Goal: Information Seeking & Learning: Learn about a topic

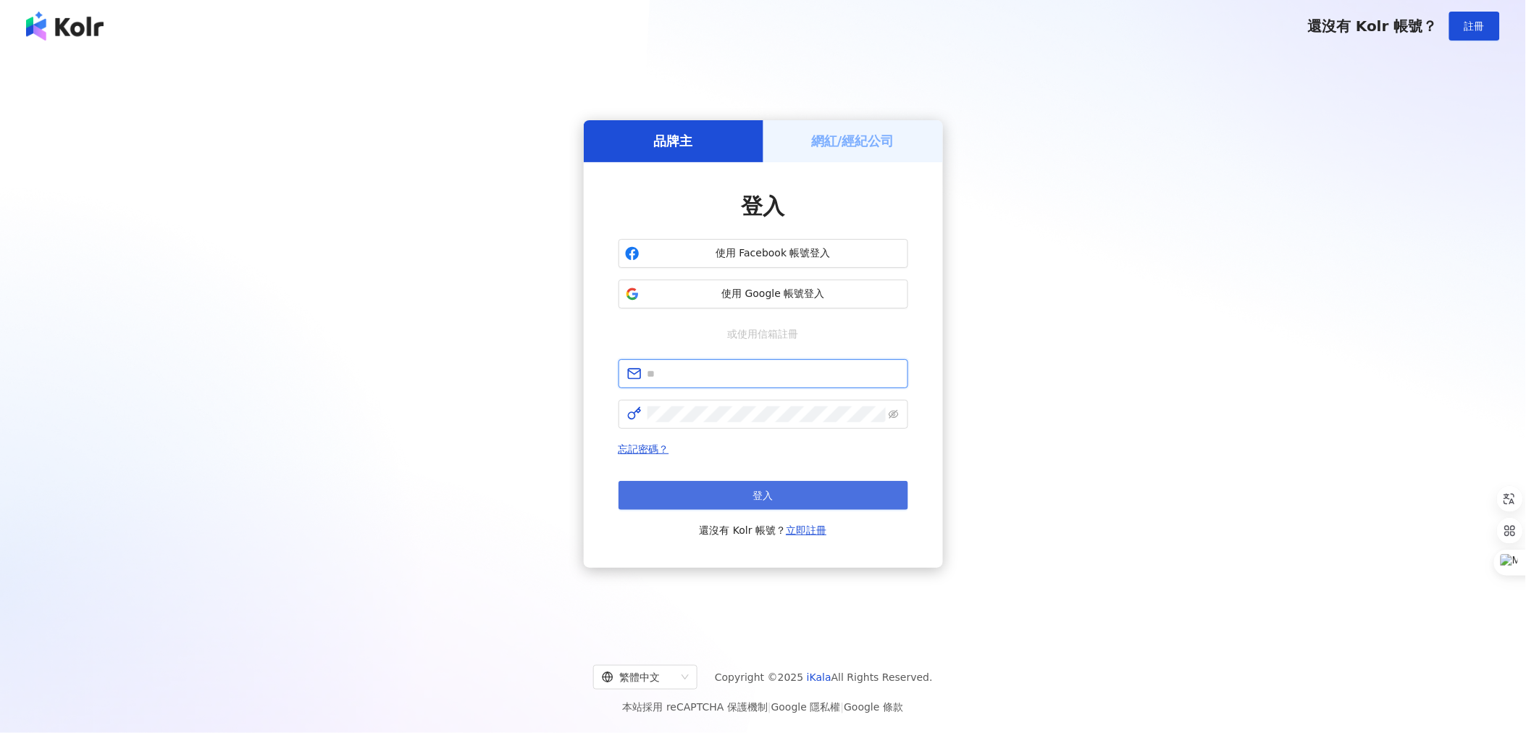
type input "**********"
click at [706, 503] on button "登入" at bounding box center [764, 495] width 290 height 29
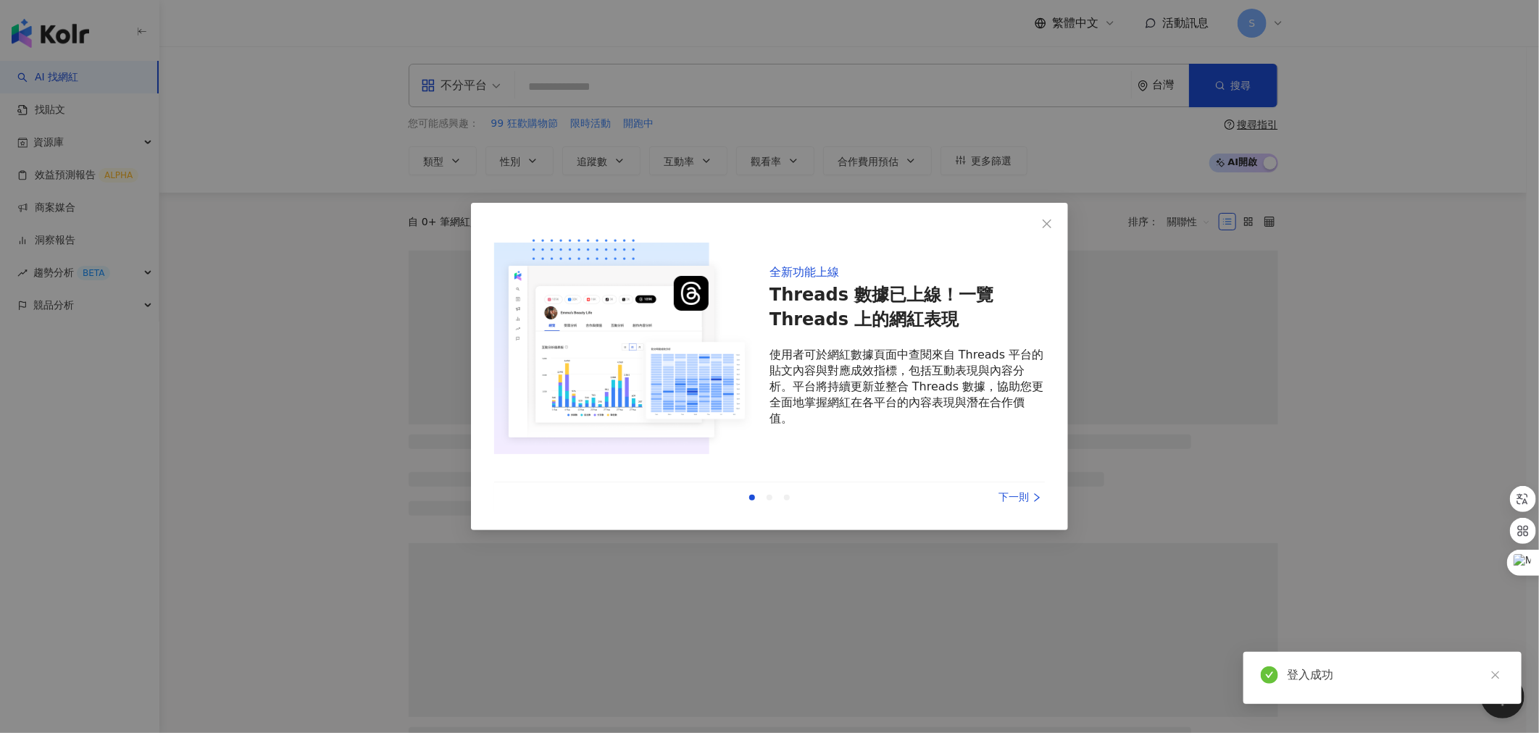
click at [1044, 225] on icon "close" at bounding box center [1047, 224] width 12 height 12
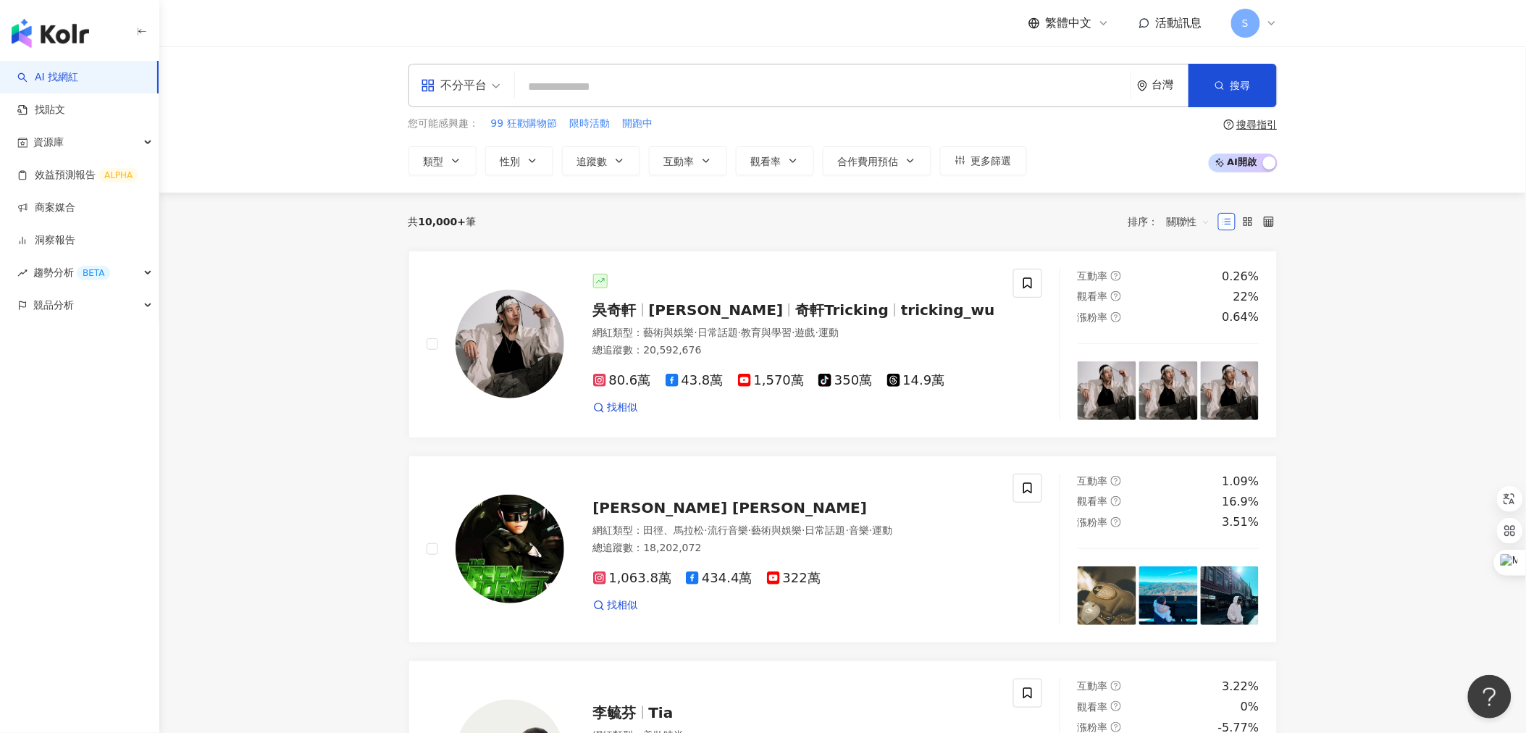
click at [595, 85] on input "search" at bounding box center [823, 87] width 604 height 28
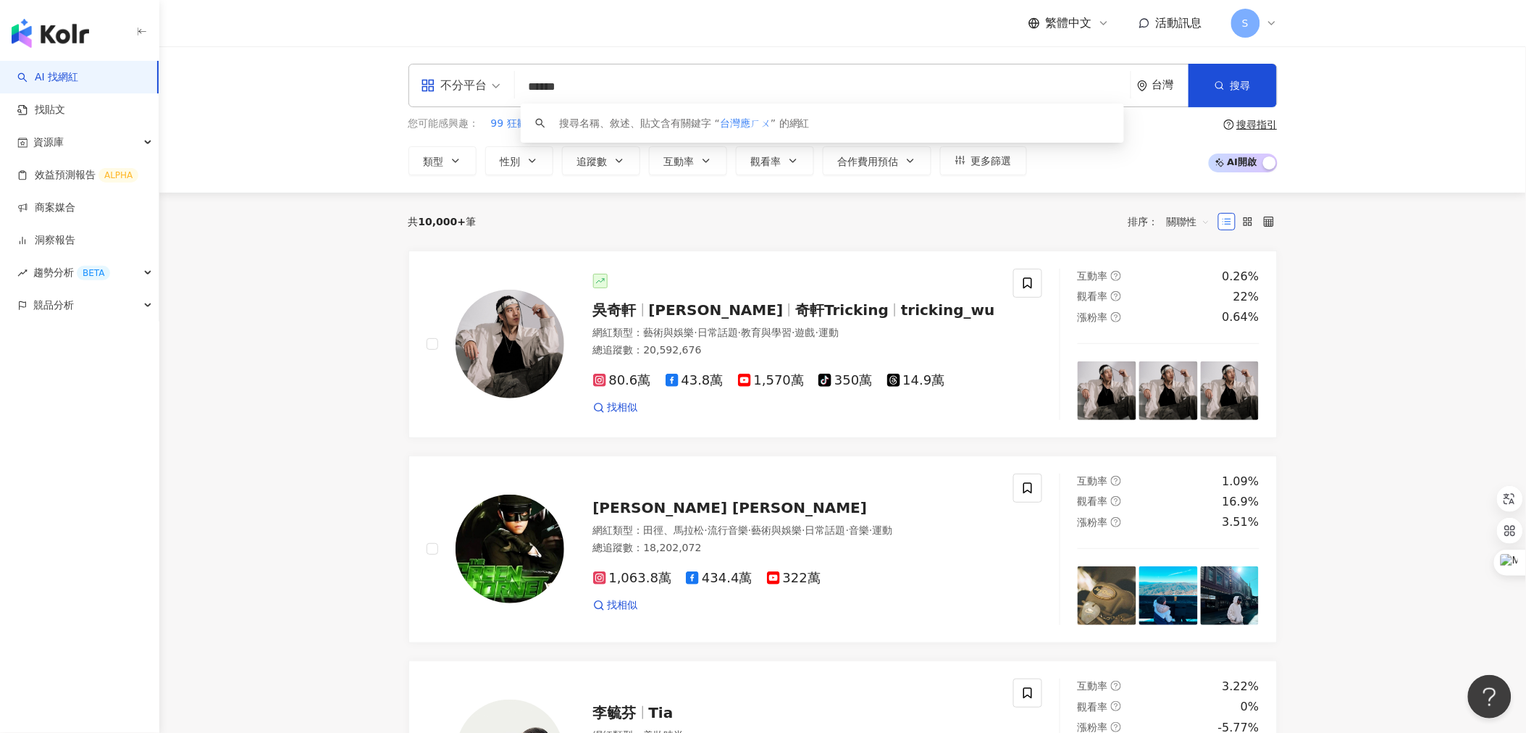
type input "****"
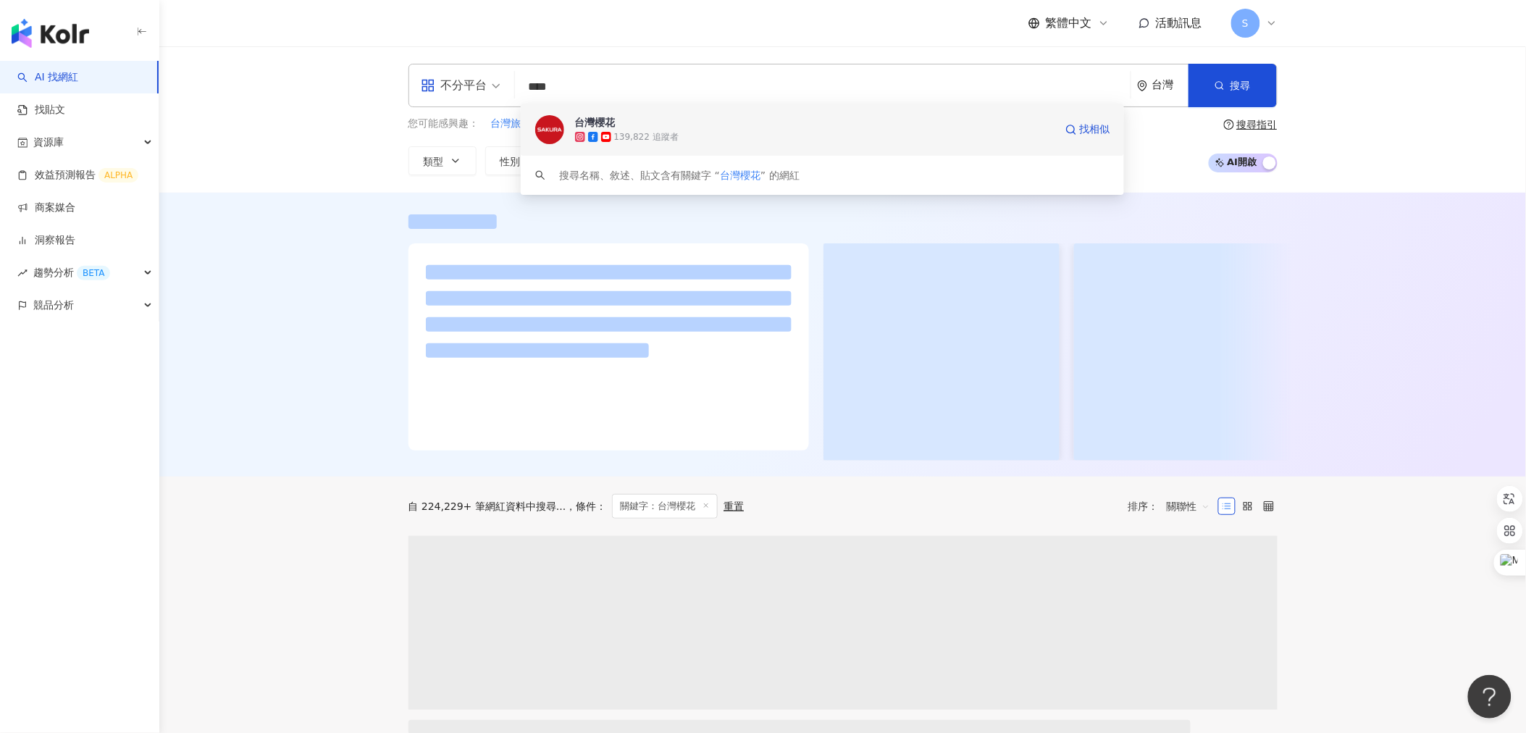
click at [556, 125] on img at bounding box center [549, 129] width 29 height 29
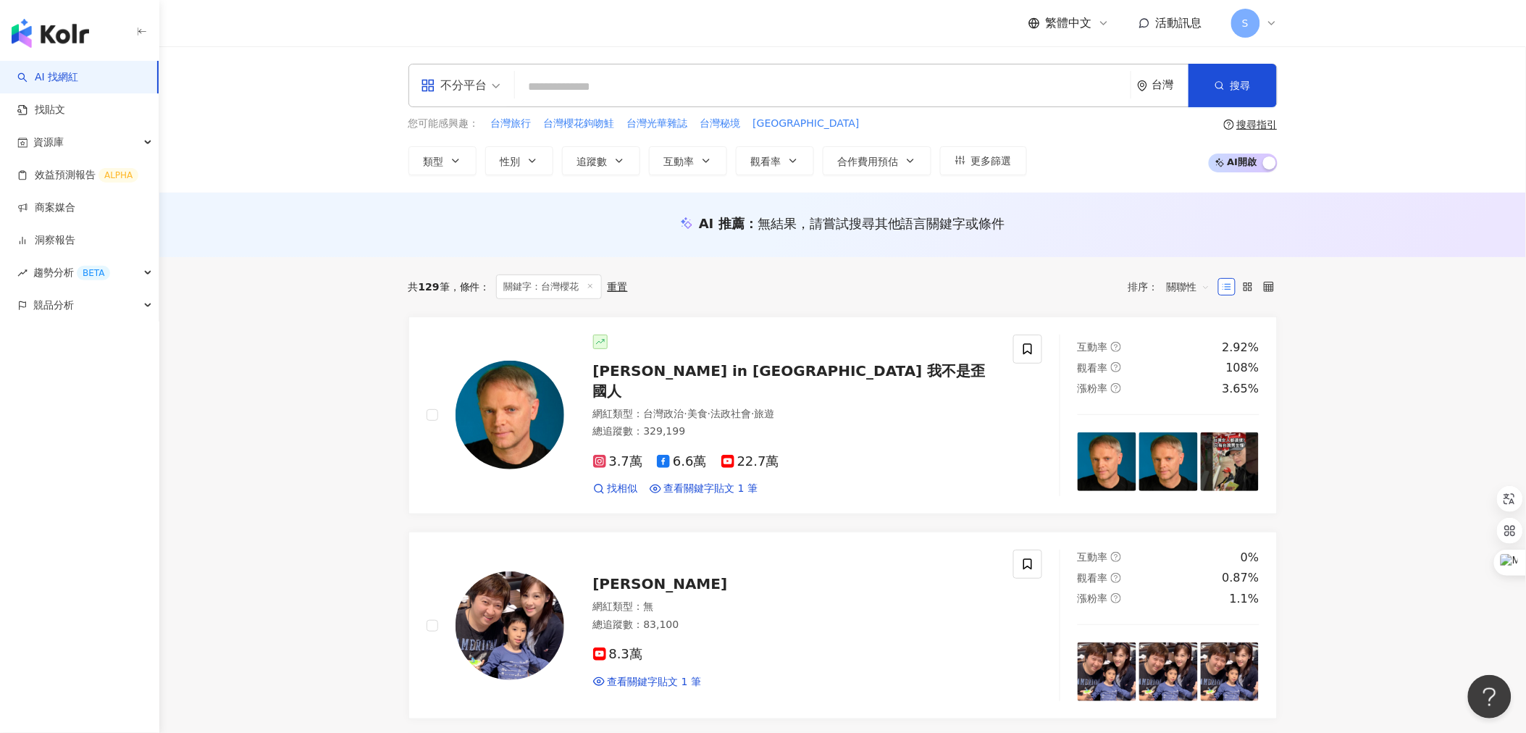
drag, startPoint x: 532, startPoint y: 84, endPoint x: 544, endPoint y: 85, distance: 11.6
click at [540, 84] on input "search" at bounding box center [823, 87] width 604 height 28
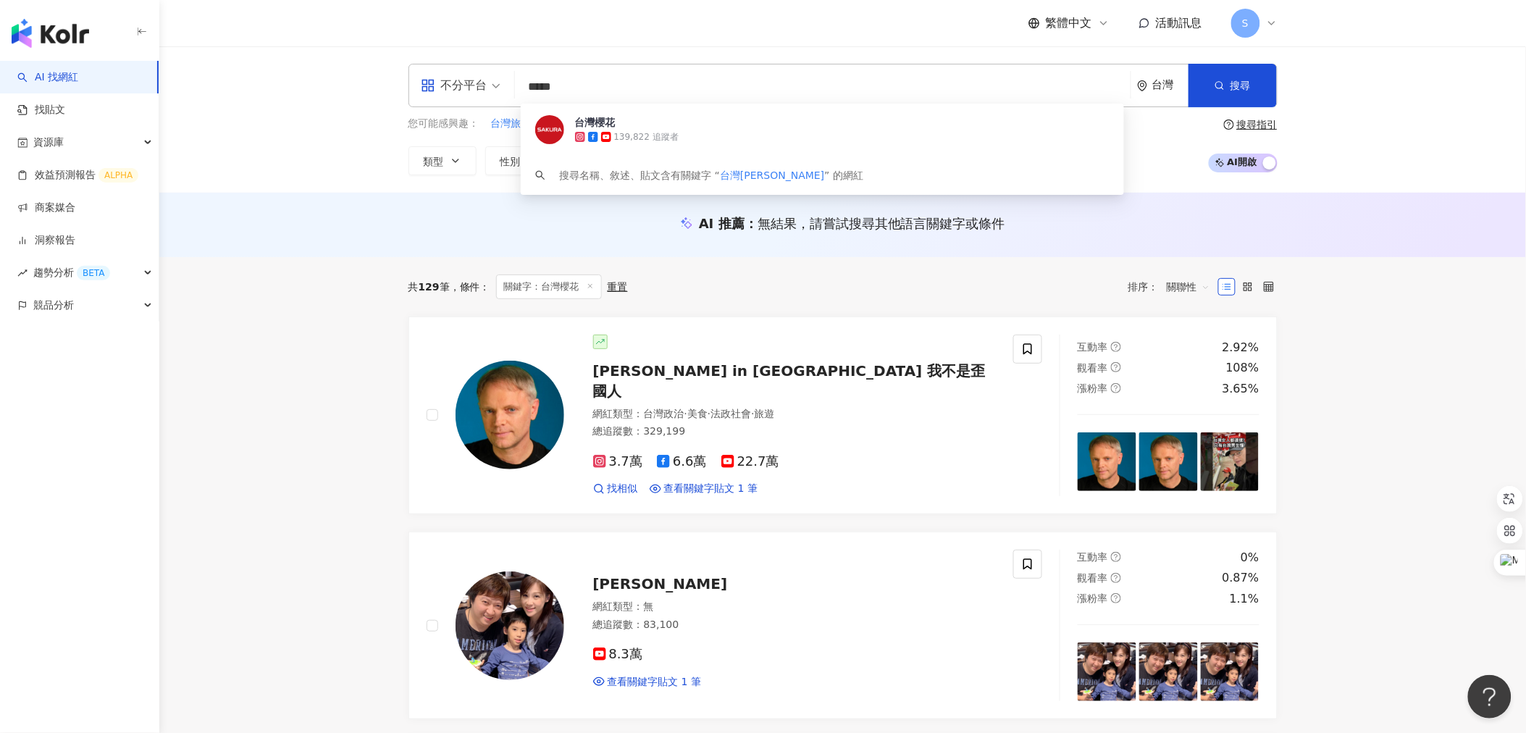
type input "****"
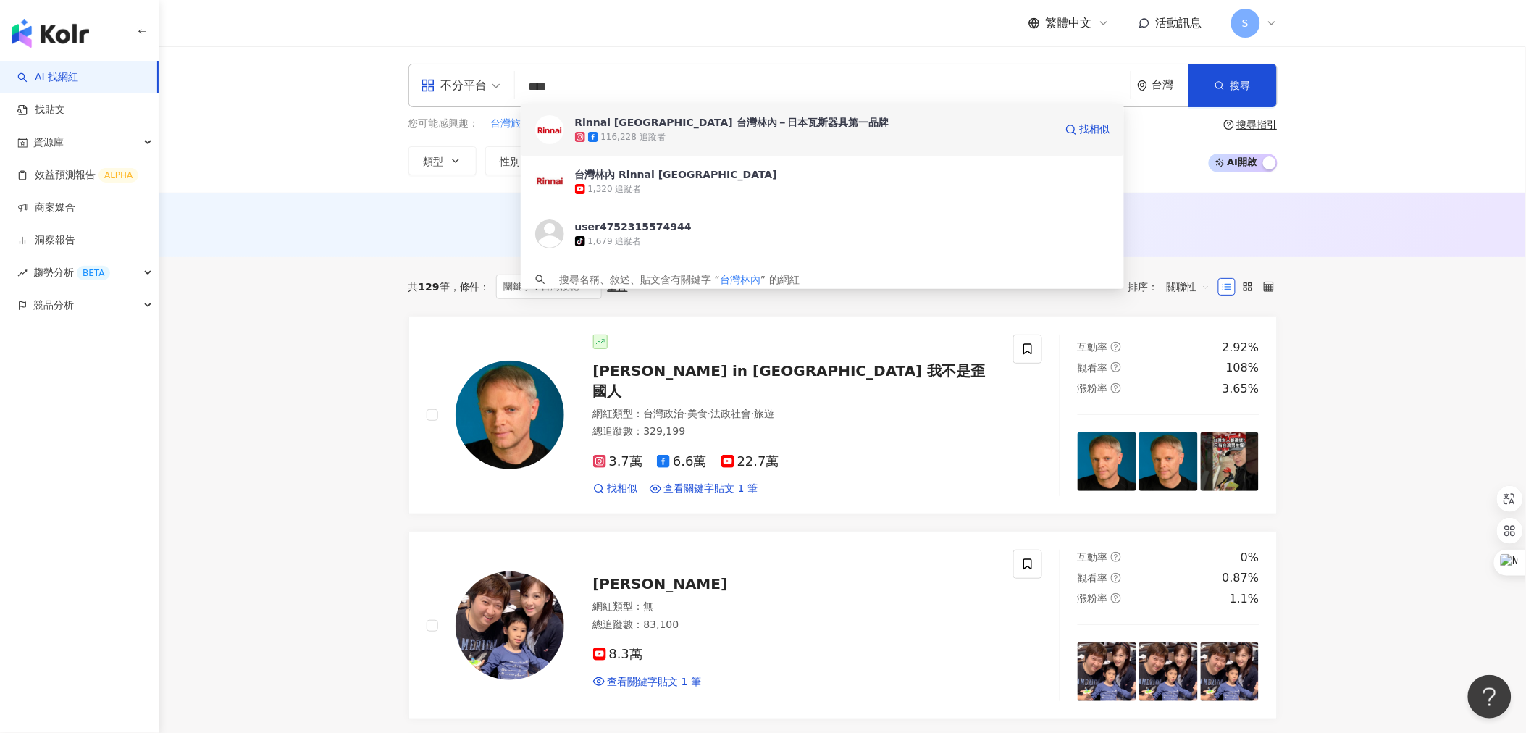
click at [551, 132] on img at bounding box center [549, 129] width 29 height 29
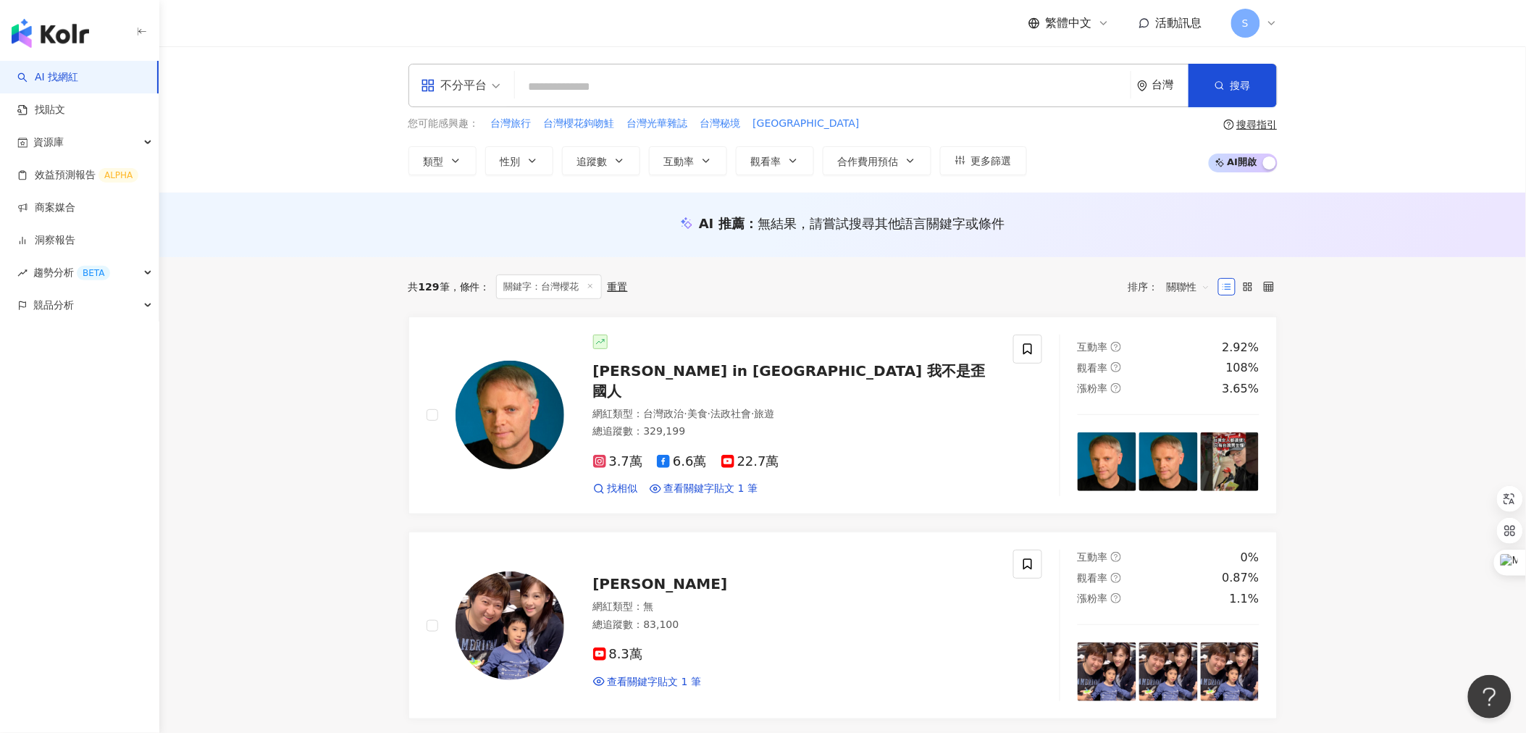
click at [543, 85] on input "search" at bounding box center [823, 87] width 604 height 28
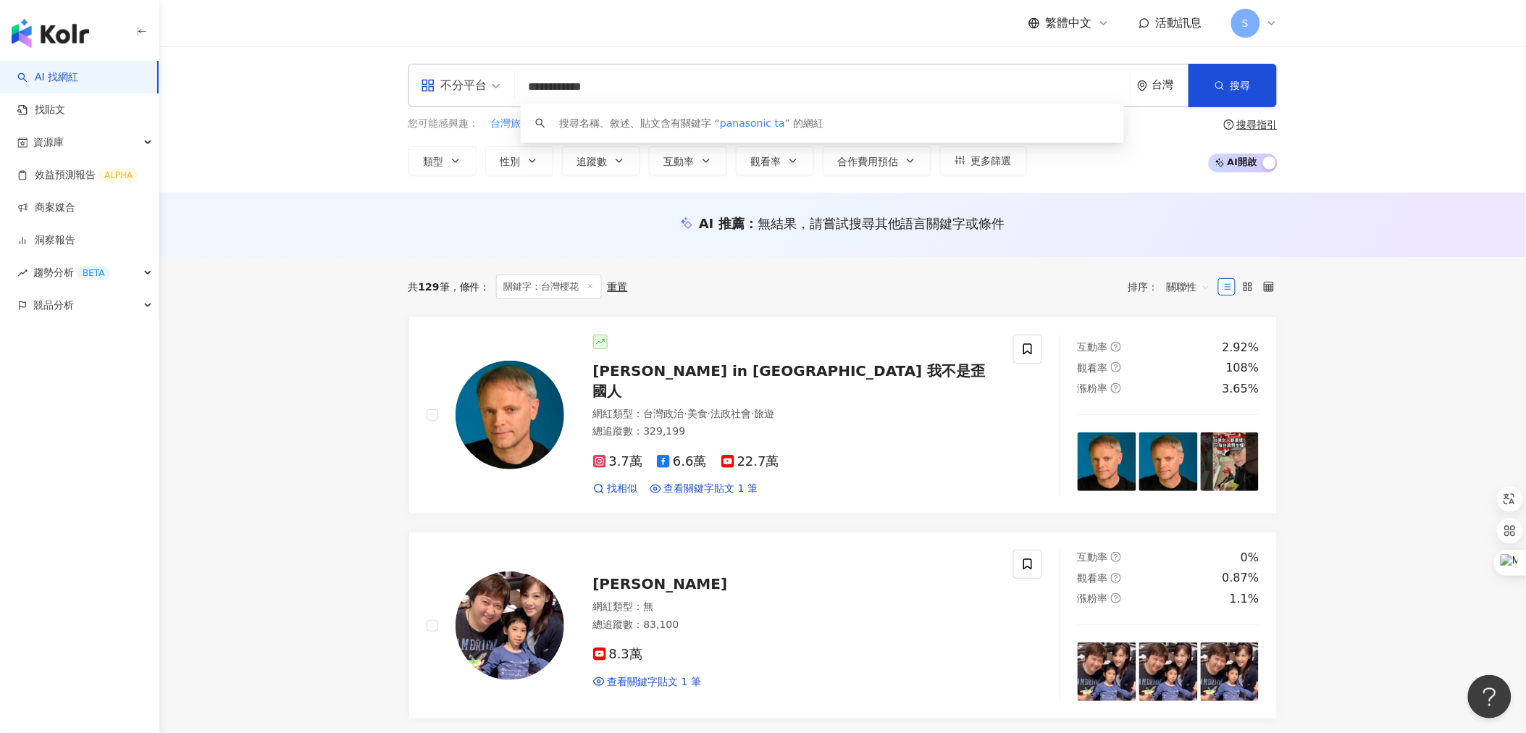
type input "**********"
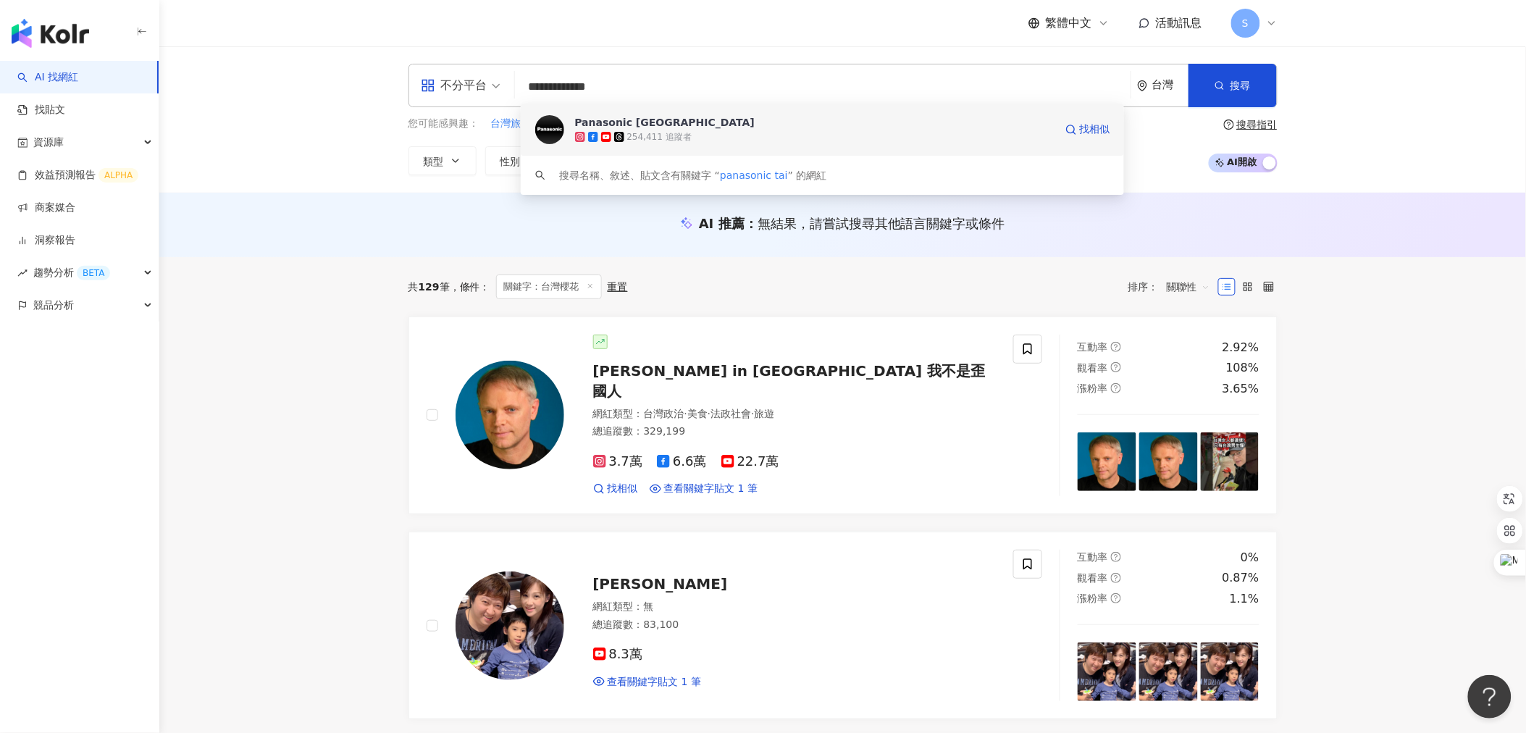
click at [547, 132] on img at bounding box center [549, 129] width 29 height 29
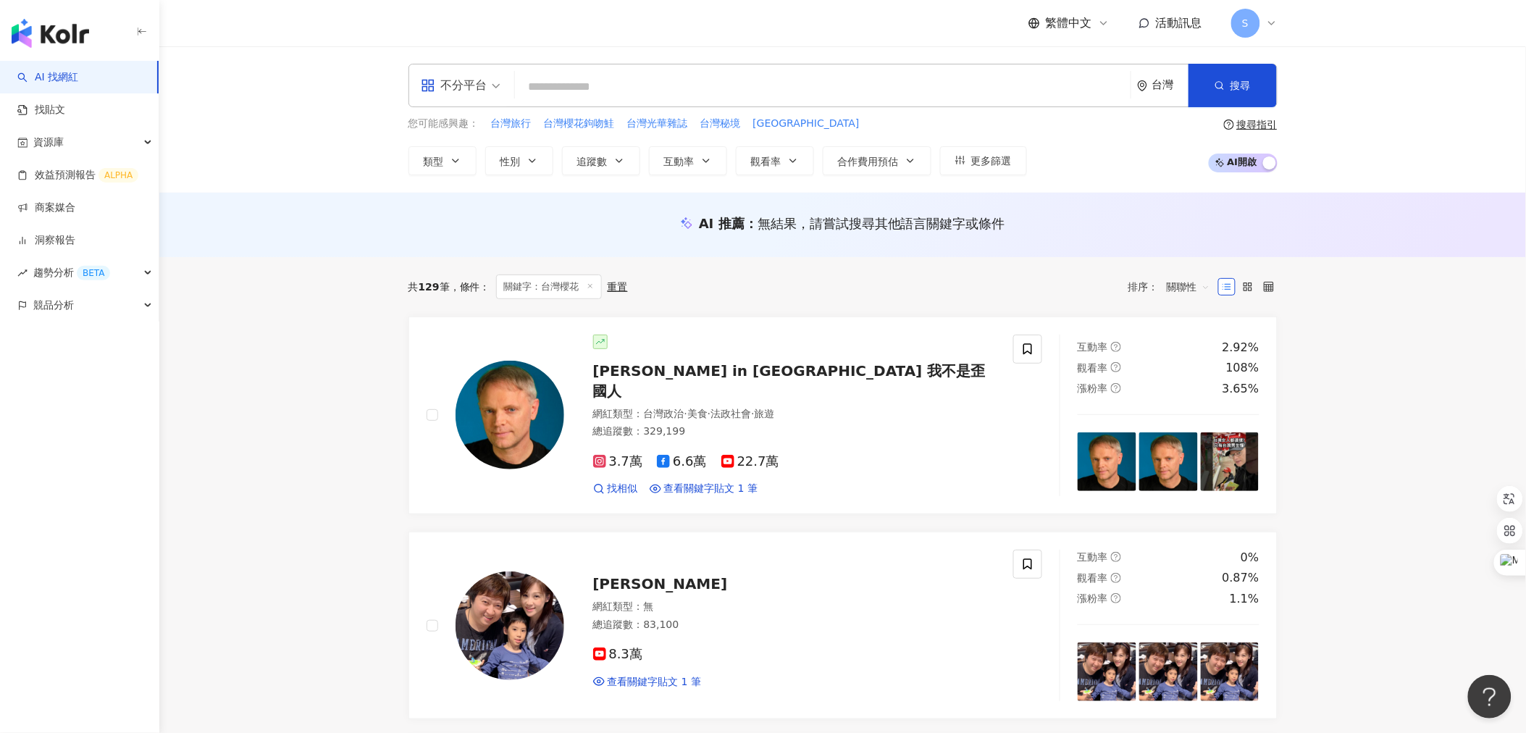
click at [1268, 18] on icon at bounding box center [1272, 23] width 12 height 12
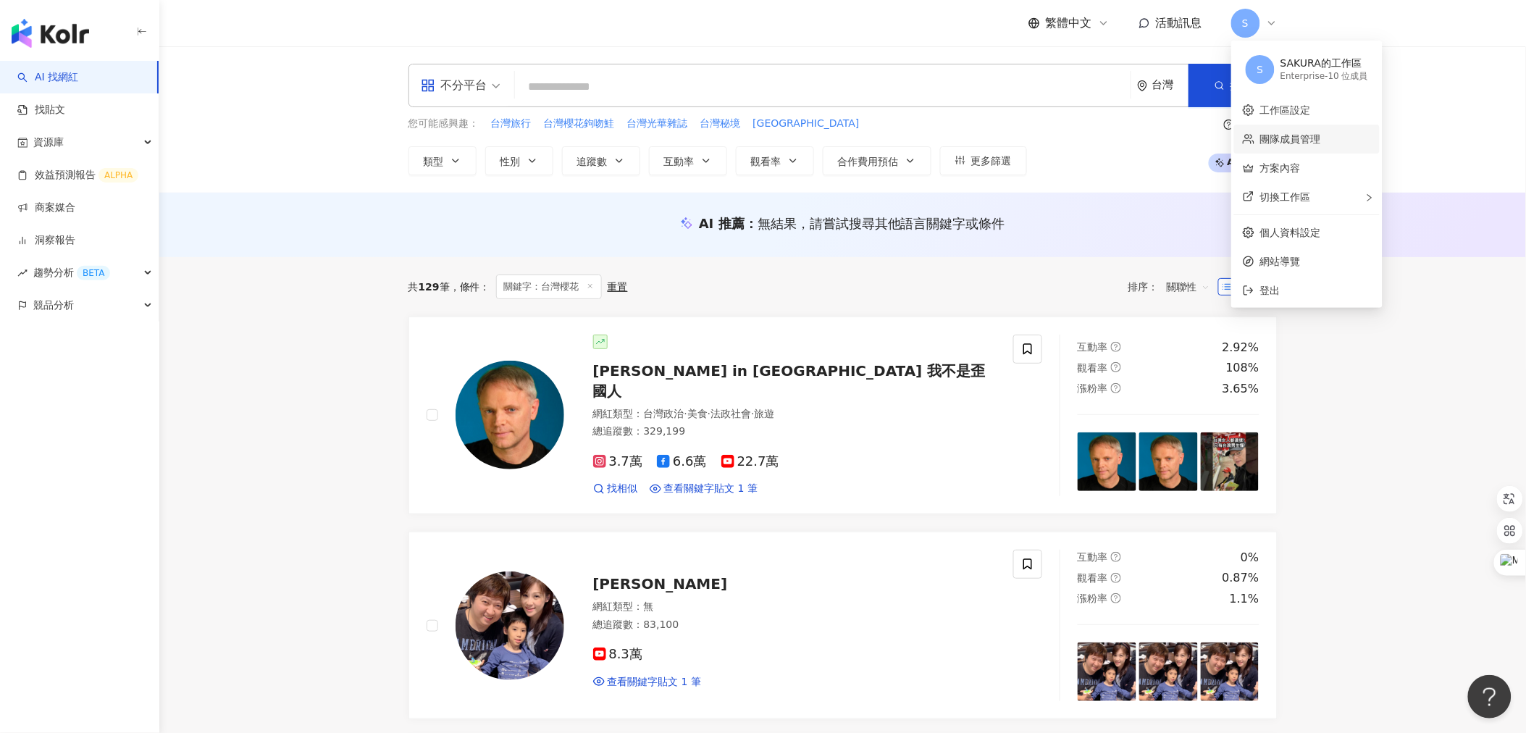
click at [1300, 142] on link "團隊成員管理" at bounding box center [1290, 139] width 61 height 12
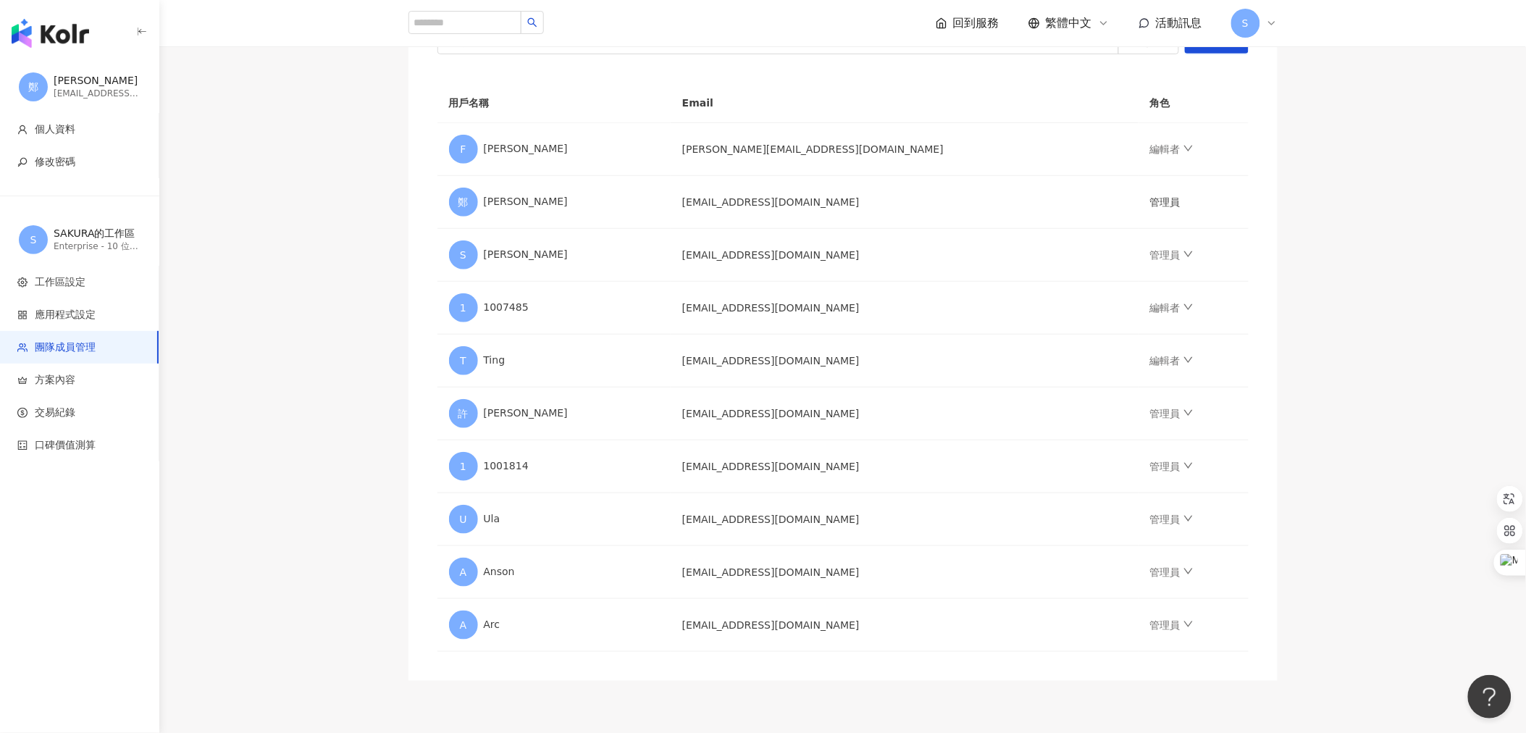
scroll to position [241, 0]
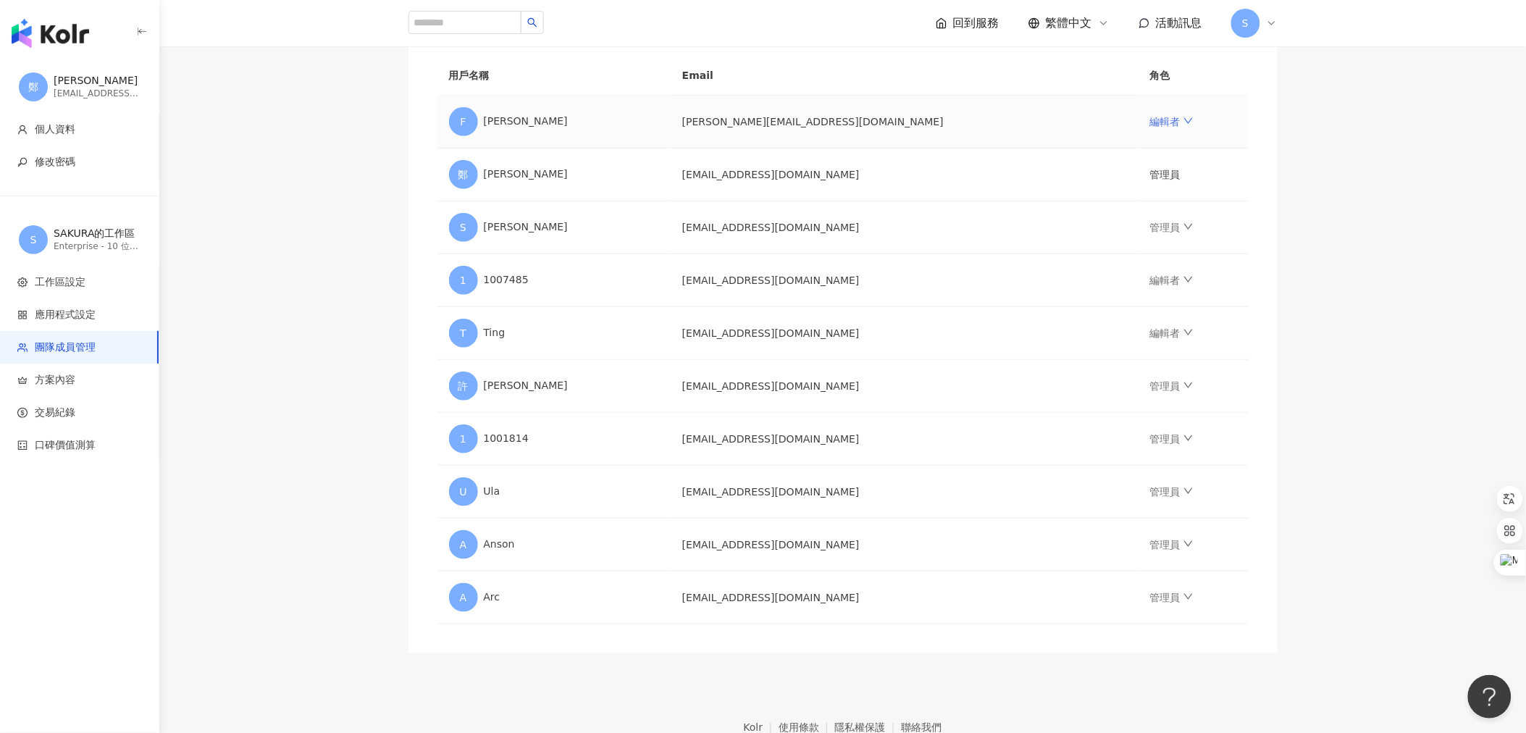
click at [1184, 123] on icon "down" at bounding box center [1189, 121] width 10 height 10
click at [1126, 147] on div "管理員" at bounding box center [1192, 148] width 174 height 14
click at [352, 293] on main "團隊成員管理 邀請團隊成員加入 團隊成員人數上限：10 ｜ 剩餘額度：0 想獲得更多額度？聯絡我們 請輸入一個或多個電子郵件 管理員 傳送邀請 用戶名稱 Em…" at bounding box center [842, 243] width 1367 height 819
click at [70, 283] on span "工作區設定" at bounding box center [60, 282] width 51 height 14
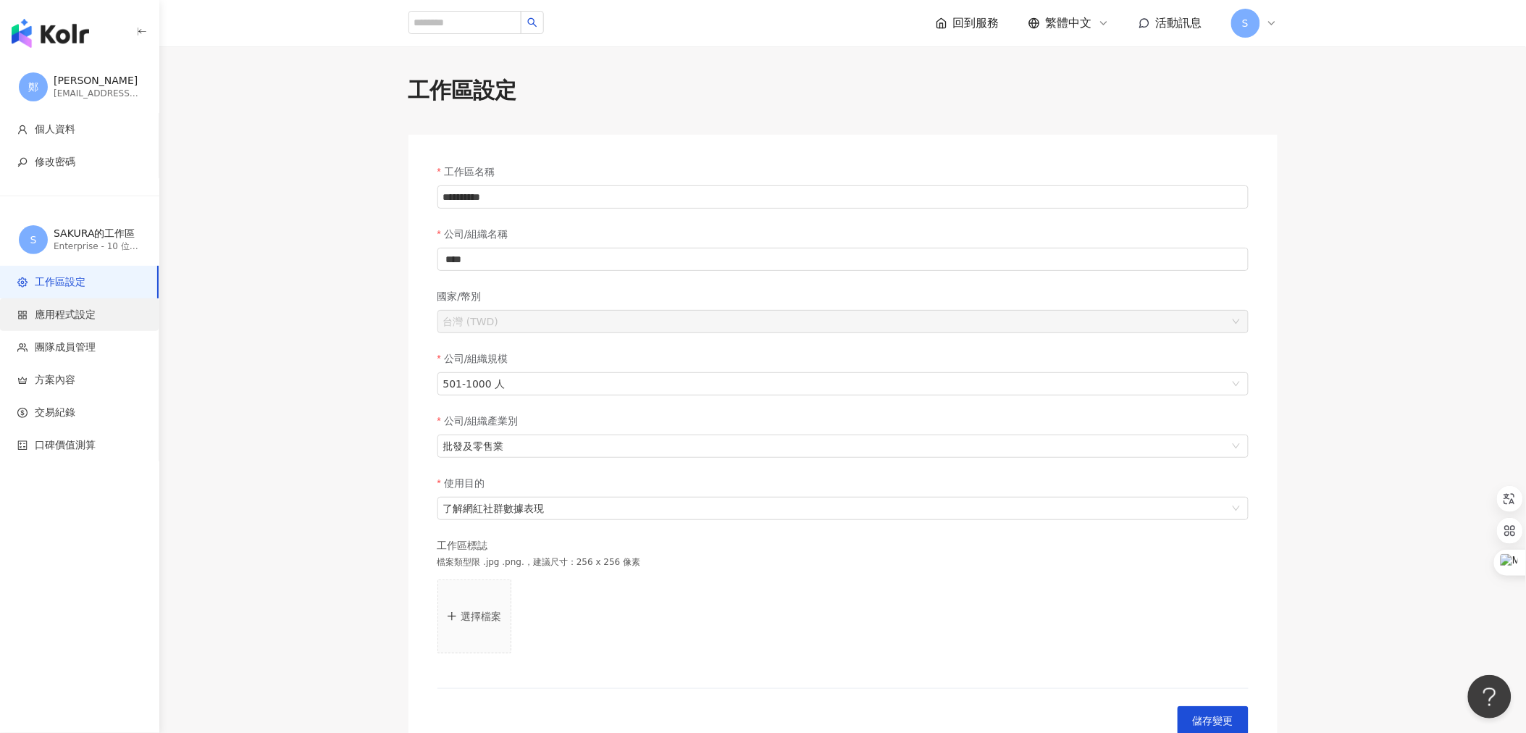
click at [67, 308] on span "應用程式設定" at bounding box center [65, 315] width 61 height 14
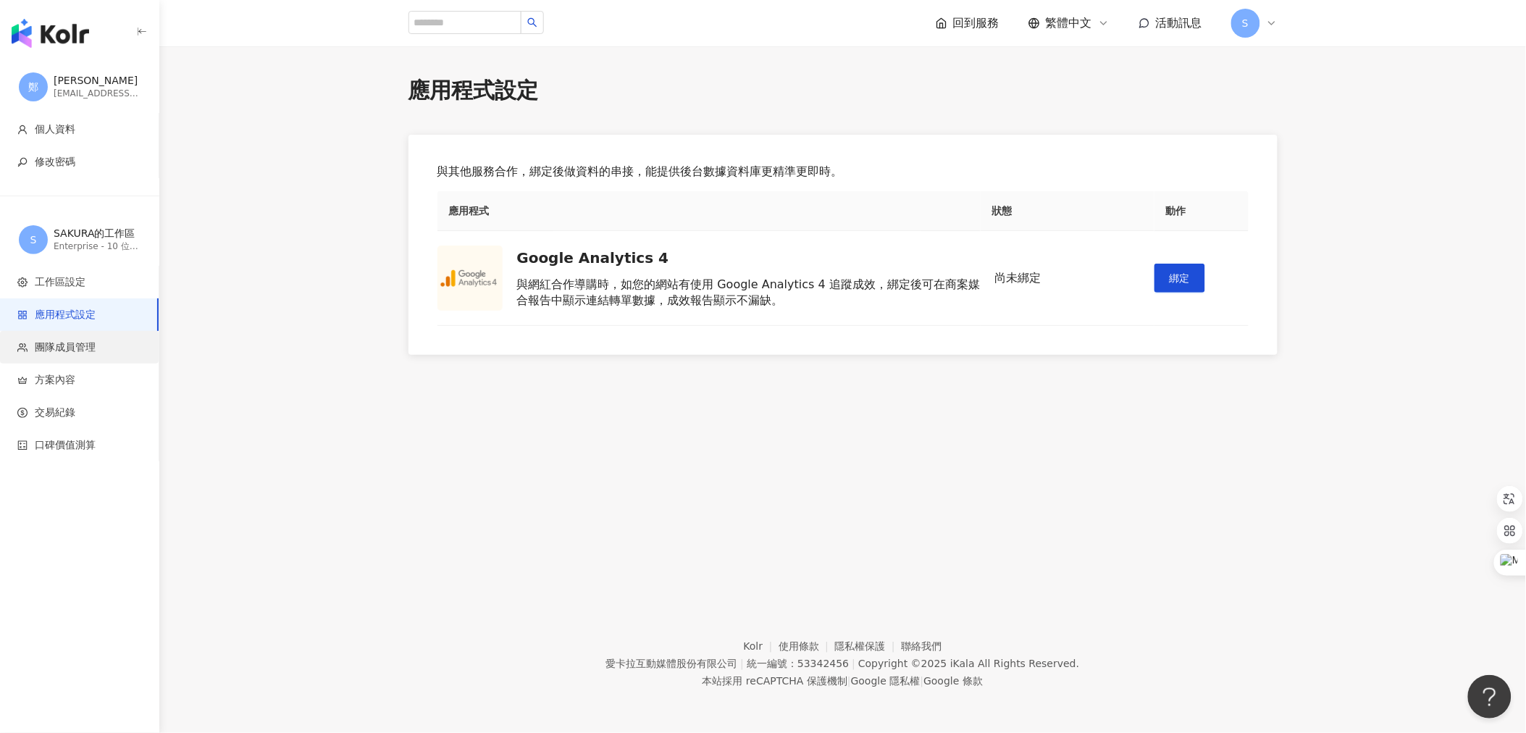
click at [46, 348] on span "團隊成員管理" at bounding box center [65, 347] width 61 height 14
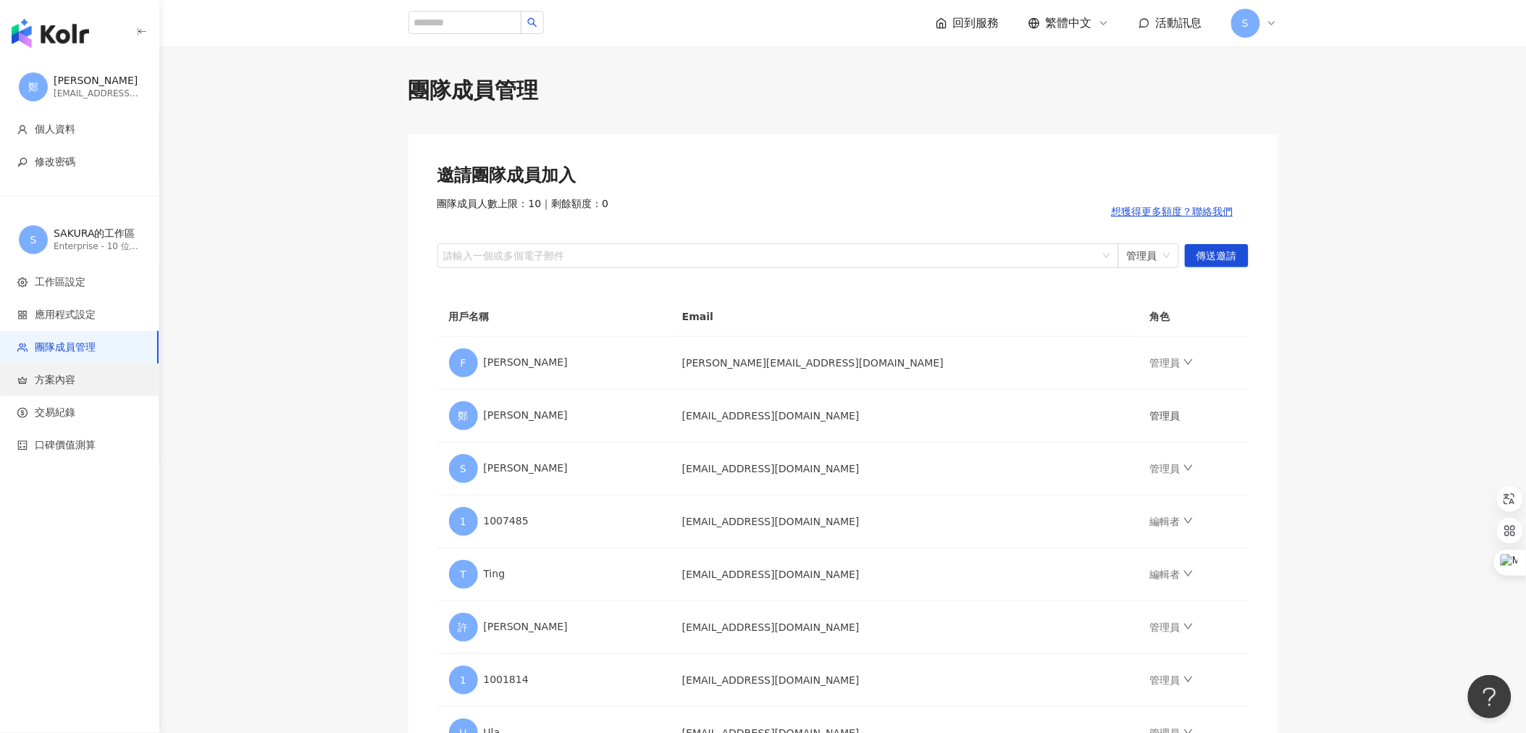
click at [49, 379] on span "方案內容" at bounding box center [55, 380] width 41 height 14
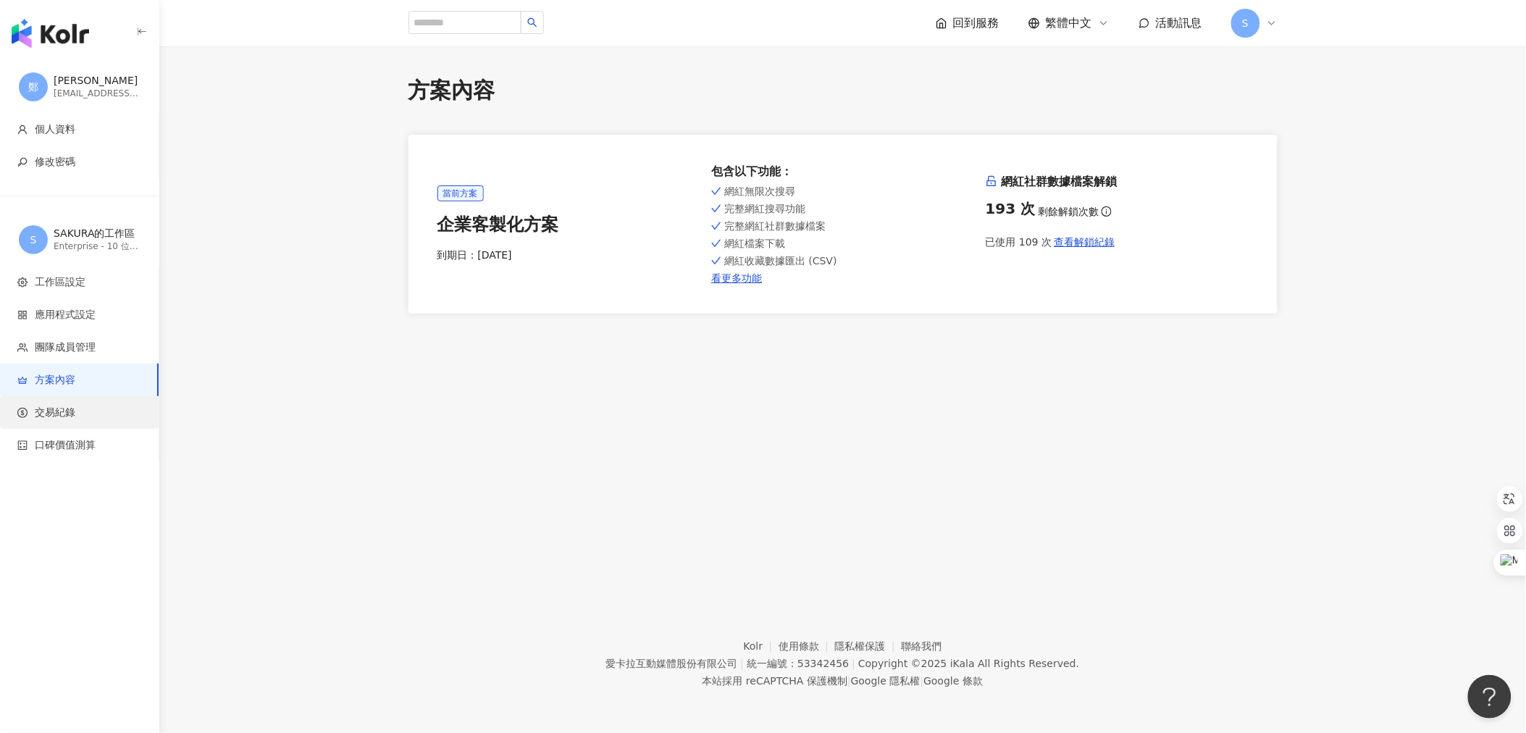
click at [51, 409] on span "交易紀錄" at bounding box center [55, 413] width 41 height 14
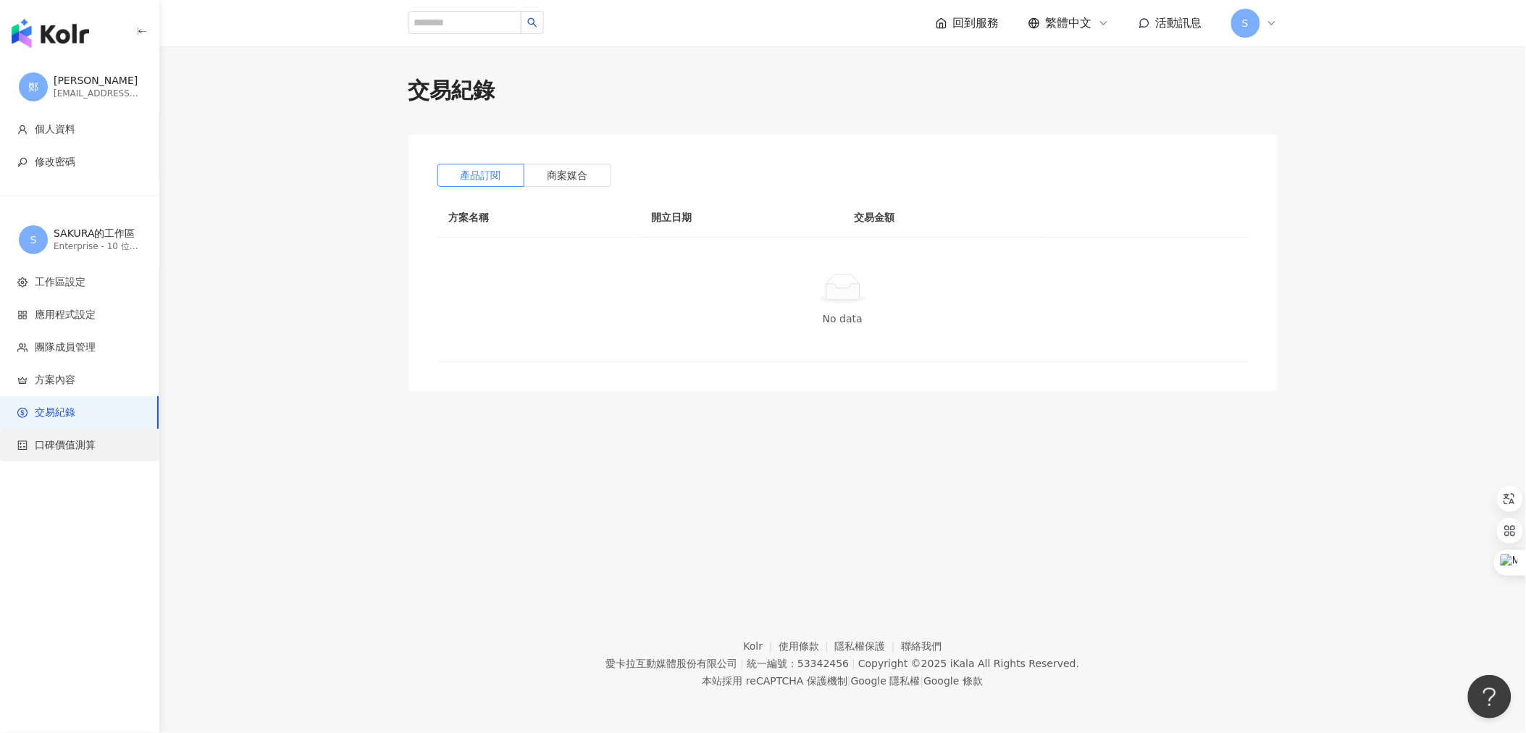
click at [61, 443] on span "口碑價值測算" at bounding box center [65, 445] width 61 height 14
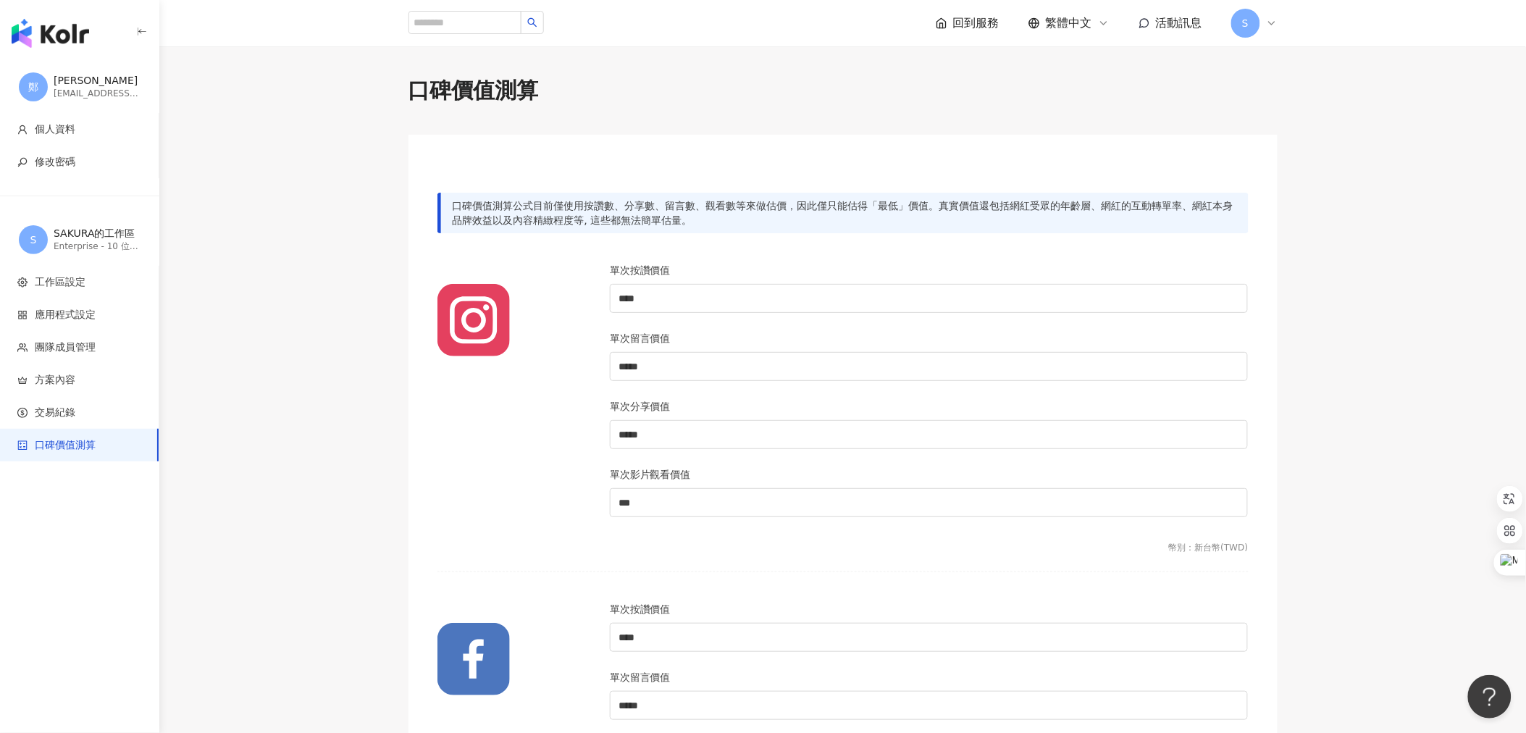
click at [1270, 22] on icon at bounding box center [1272, 23] width 6 height 3
click at [1179, 29] on span "活動訊息" at bounding box center [1179, 23] width 46 height 14
click at [958, 25] on span "回到服務" at bounding box center [976, 23] width 46 height 16
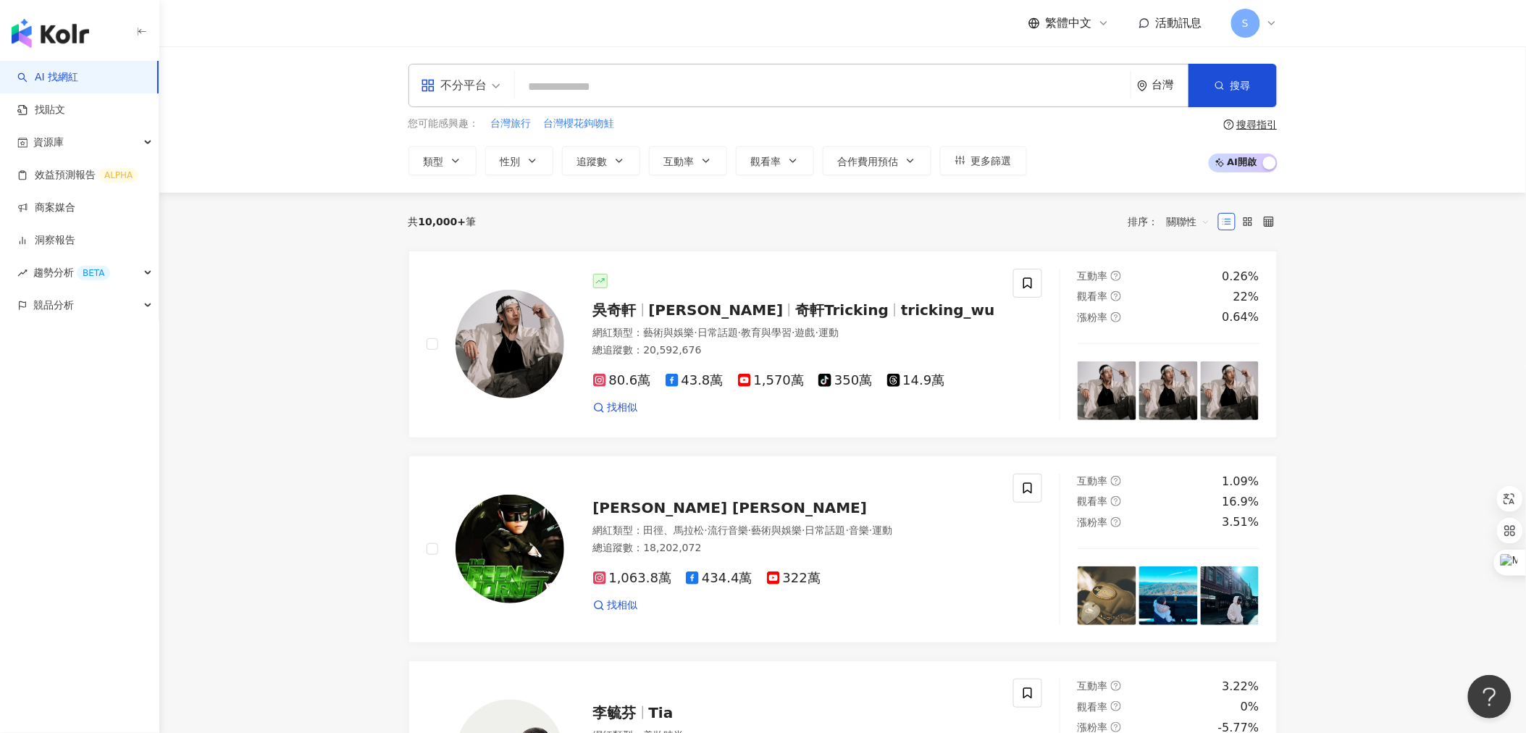
click at [576, 93] on input "search" at bounding box center [823, 87] width 604 height 28
type input "*"
type input "**"
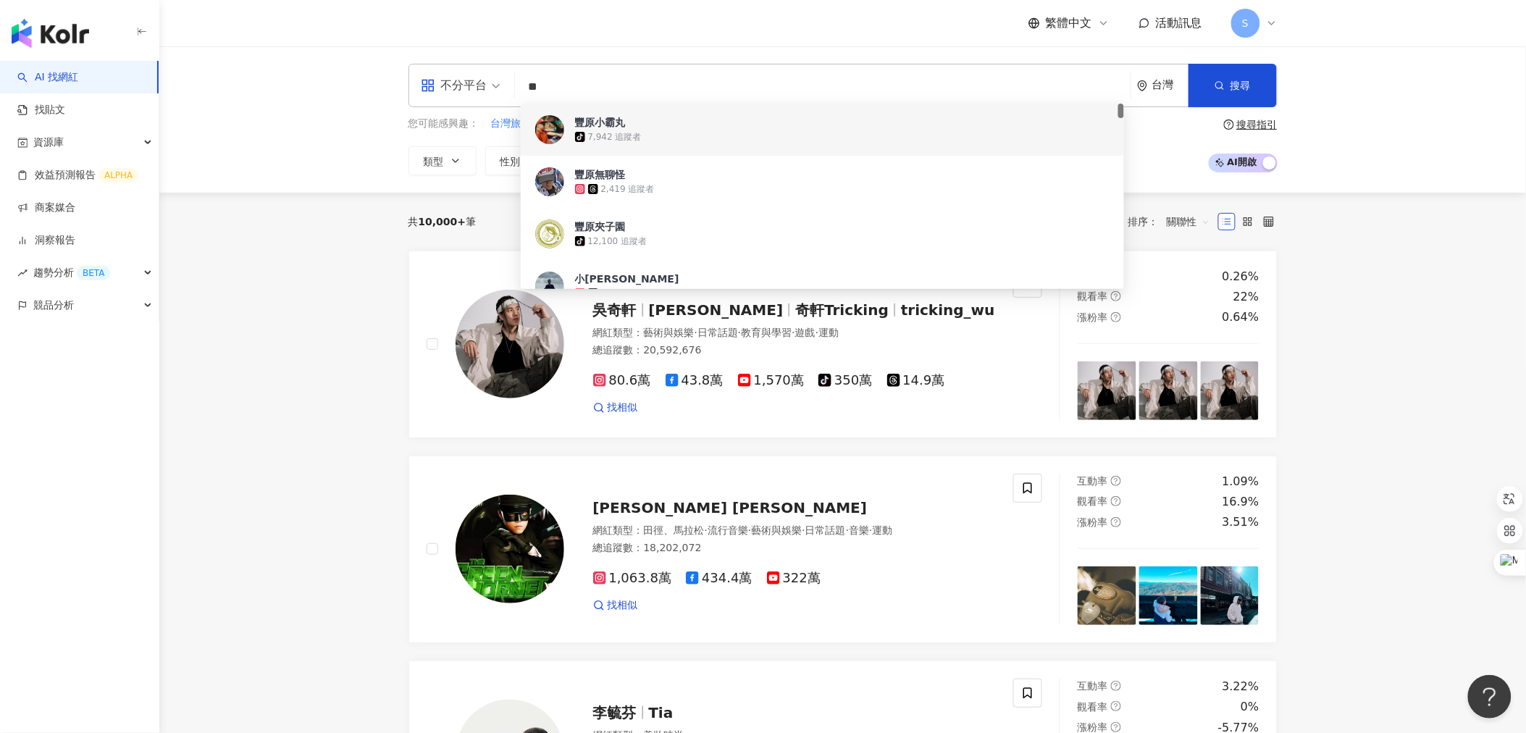
click at [541, 120] on img at bounding box center [549, 129] width 29 height 29
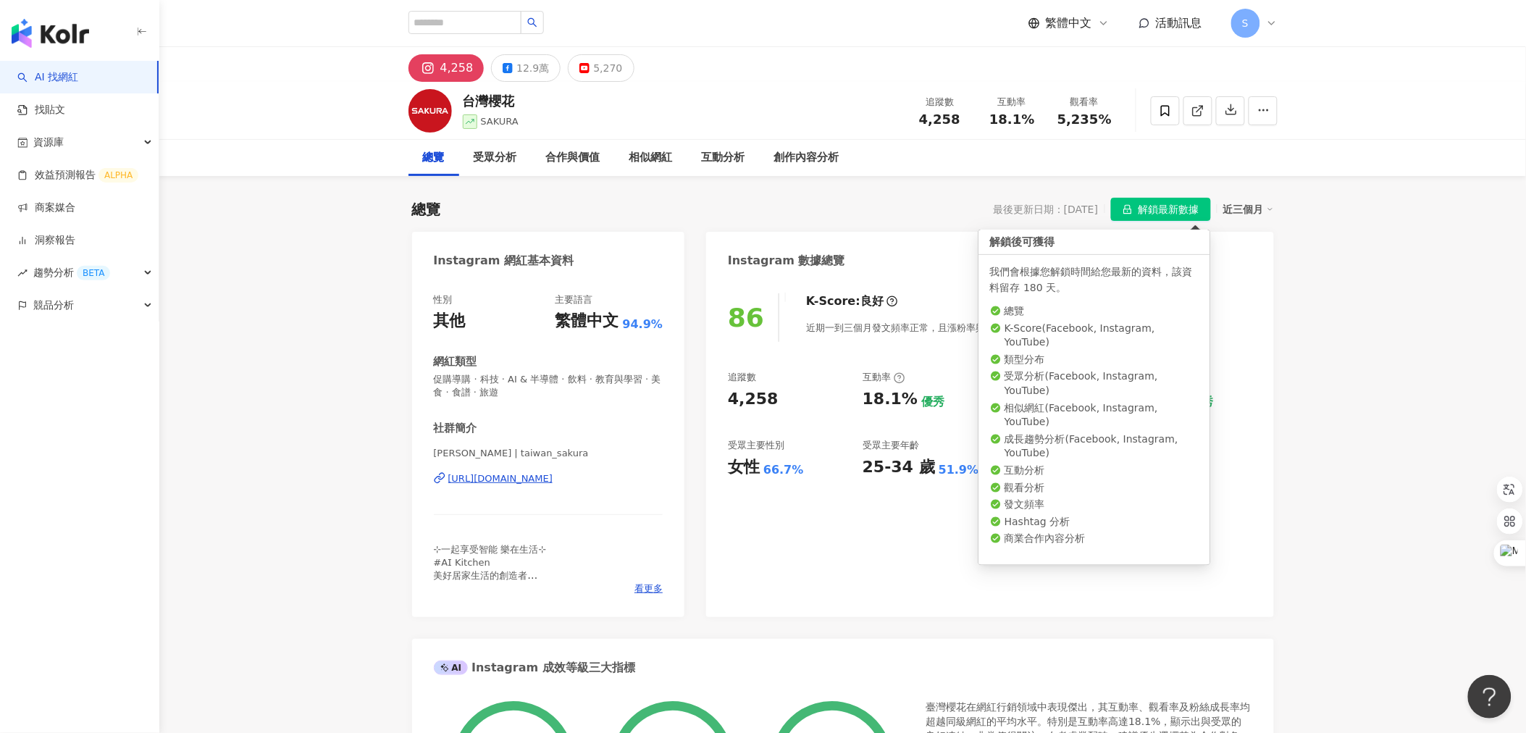
click at [1189, 206] on span "解鎖最新數據" at bounding box center [1169, 209] width 61 height 23
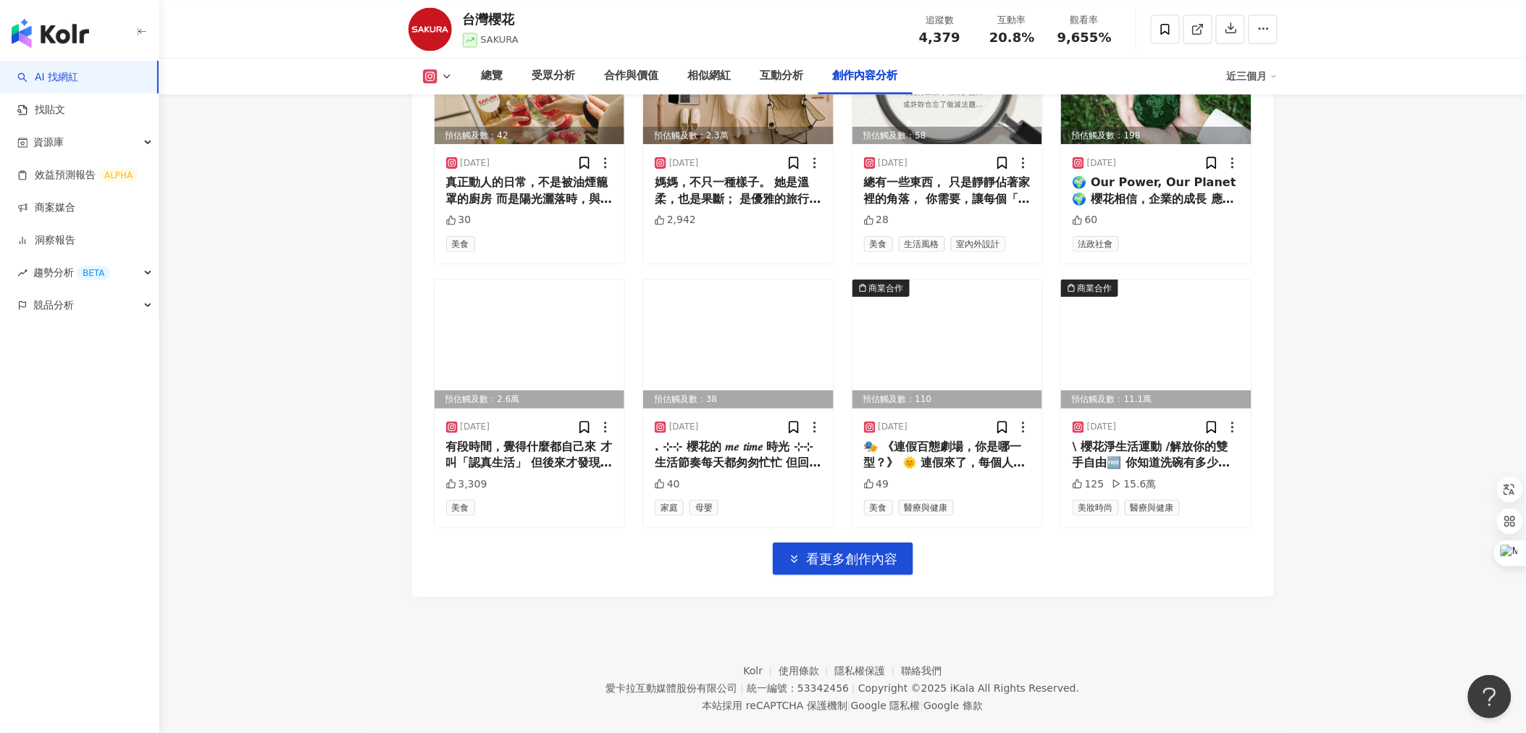
scroll to position [4913, 0]
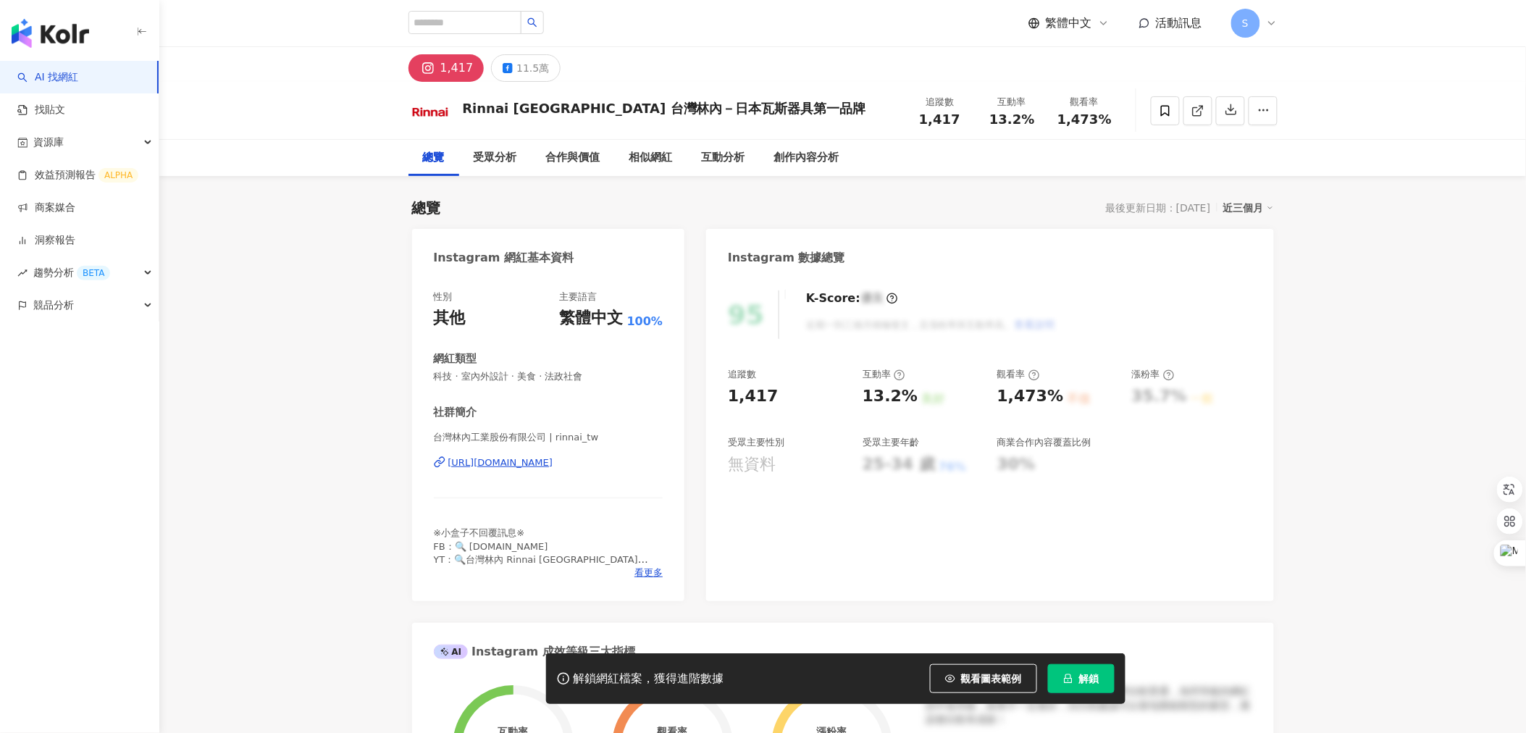
click at [1084, 681] on span "解鎖" at bounding box center [1089, 679] width 20 height 12
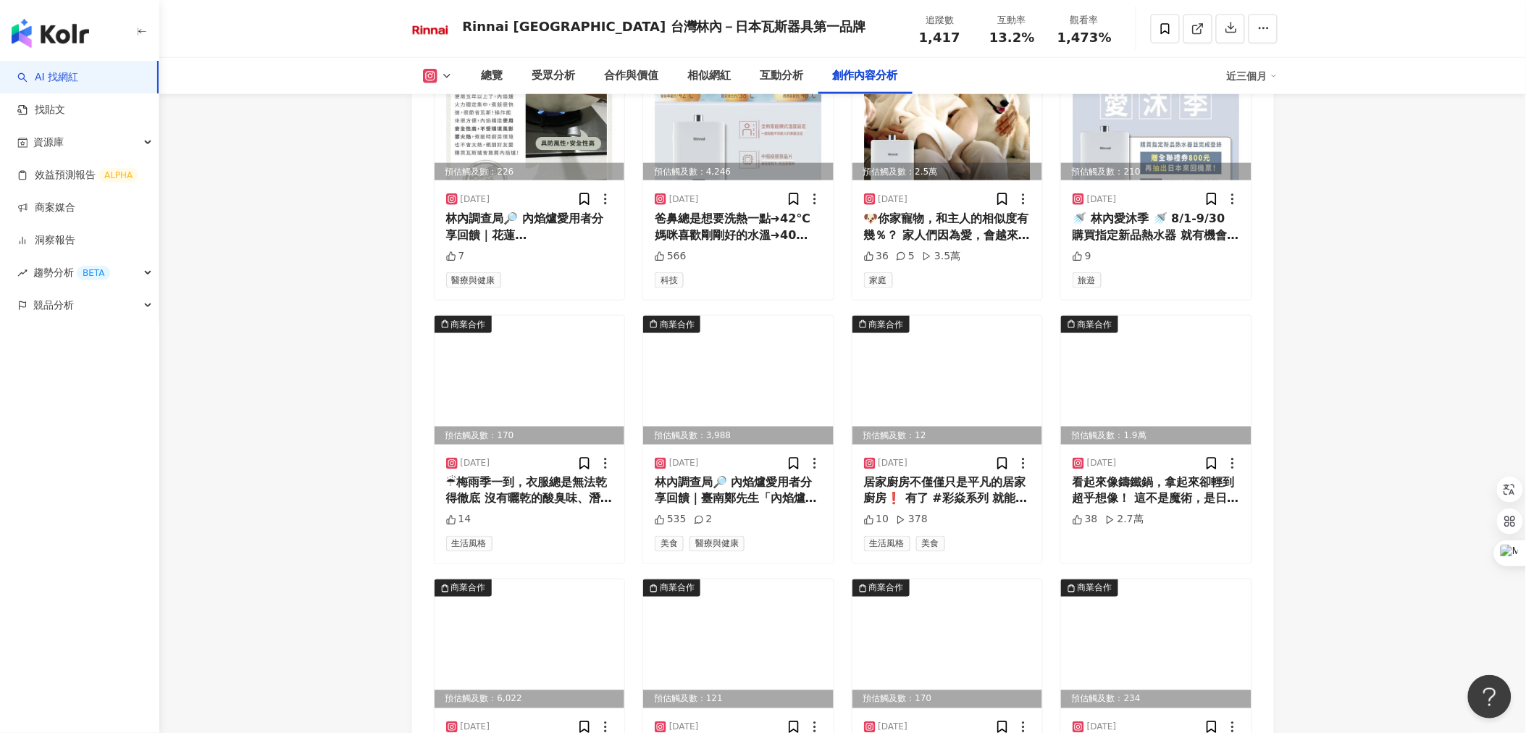
scroll to position [4427, 0]
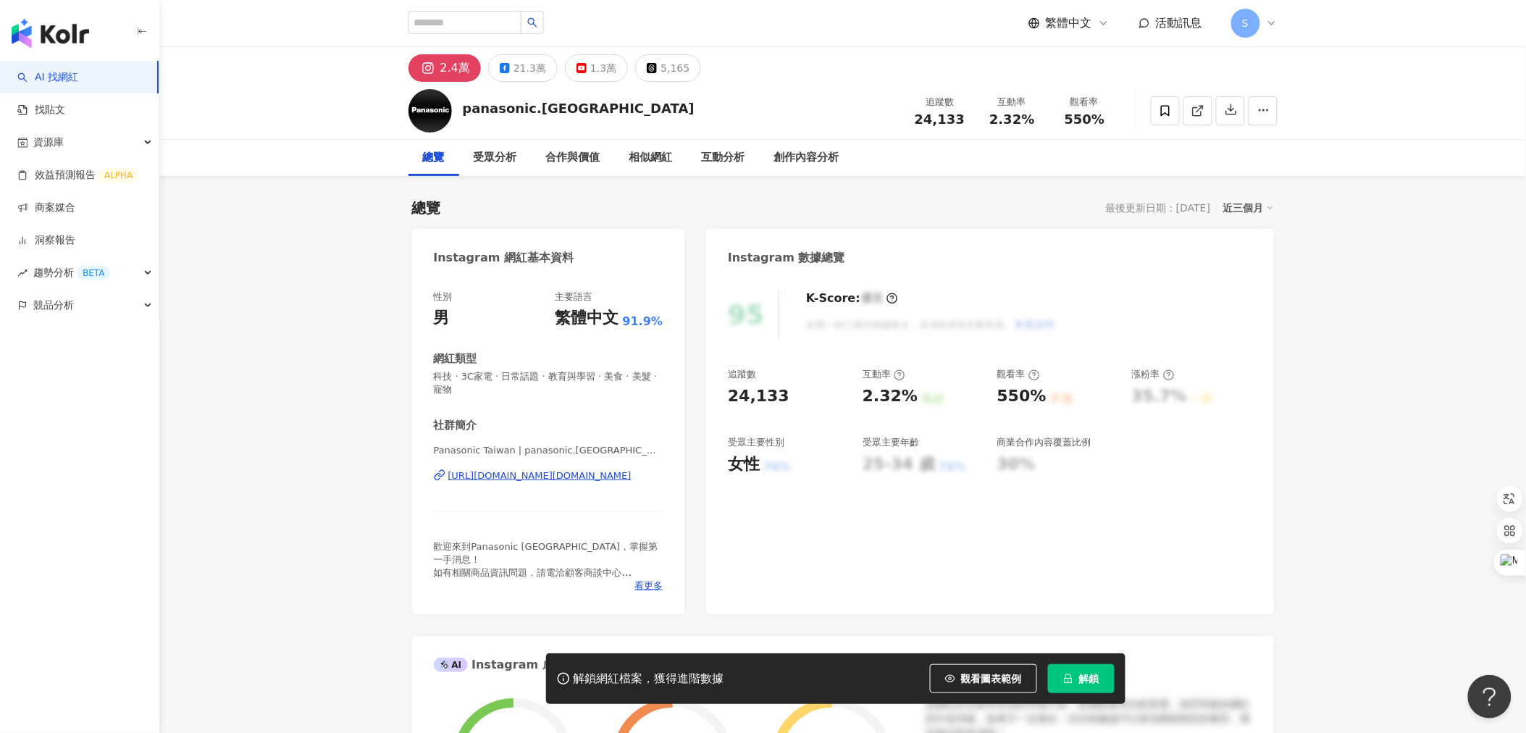
click at [1082, 682] on span "解鎖" at bounding box center [1089, 679] width 20 height 12
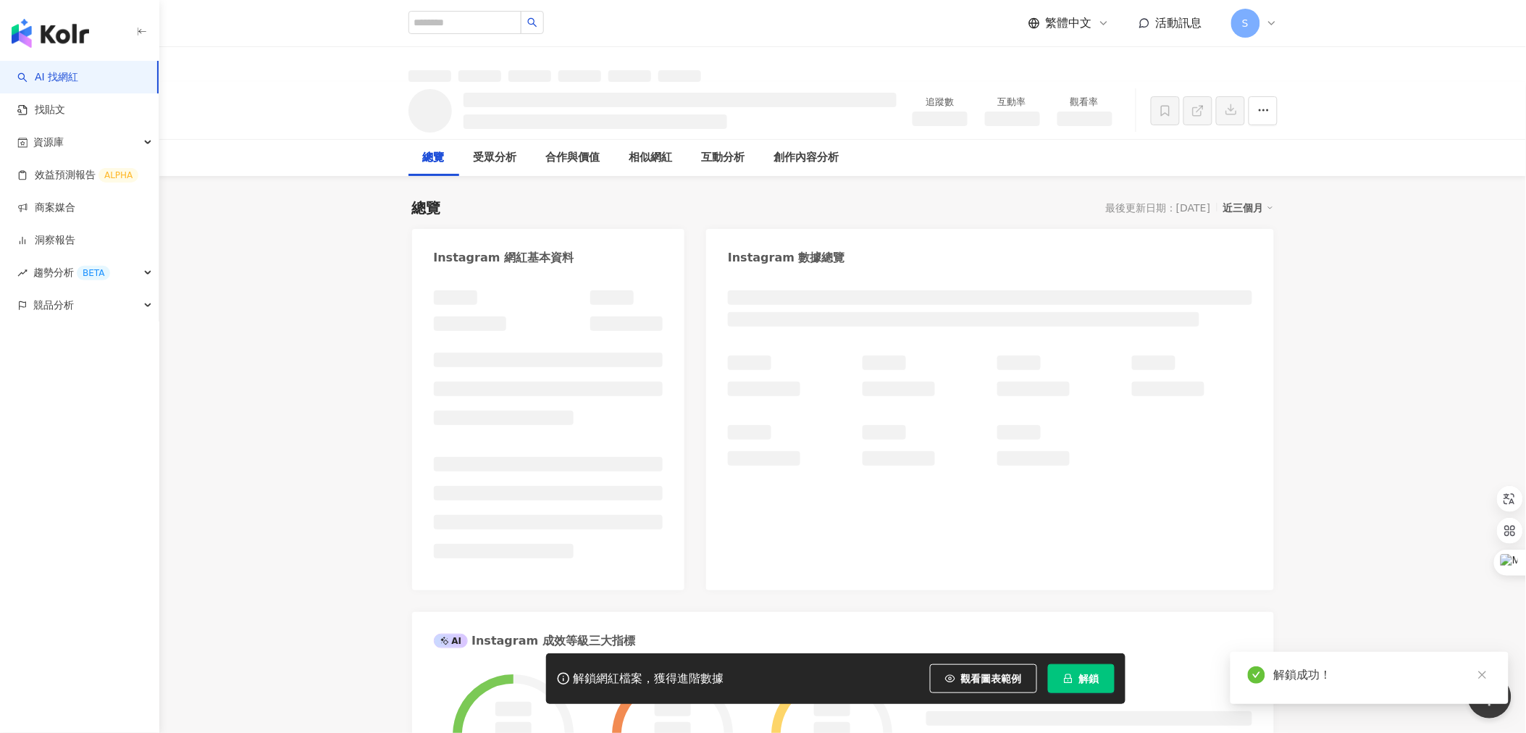
click at [1481, 677] on icon "close" at bounding box center [1483, 675] width 10 height 10
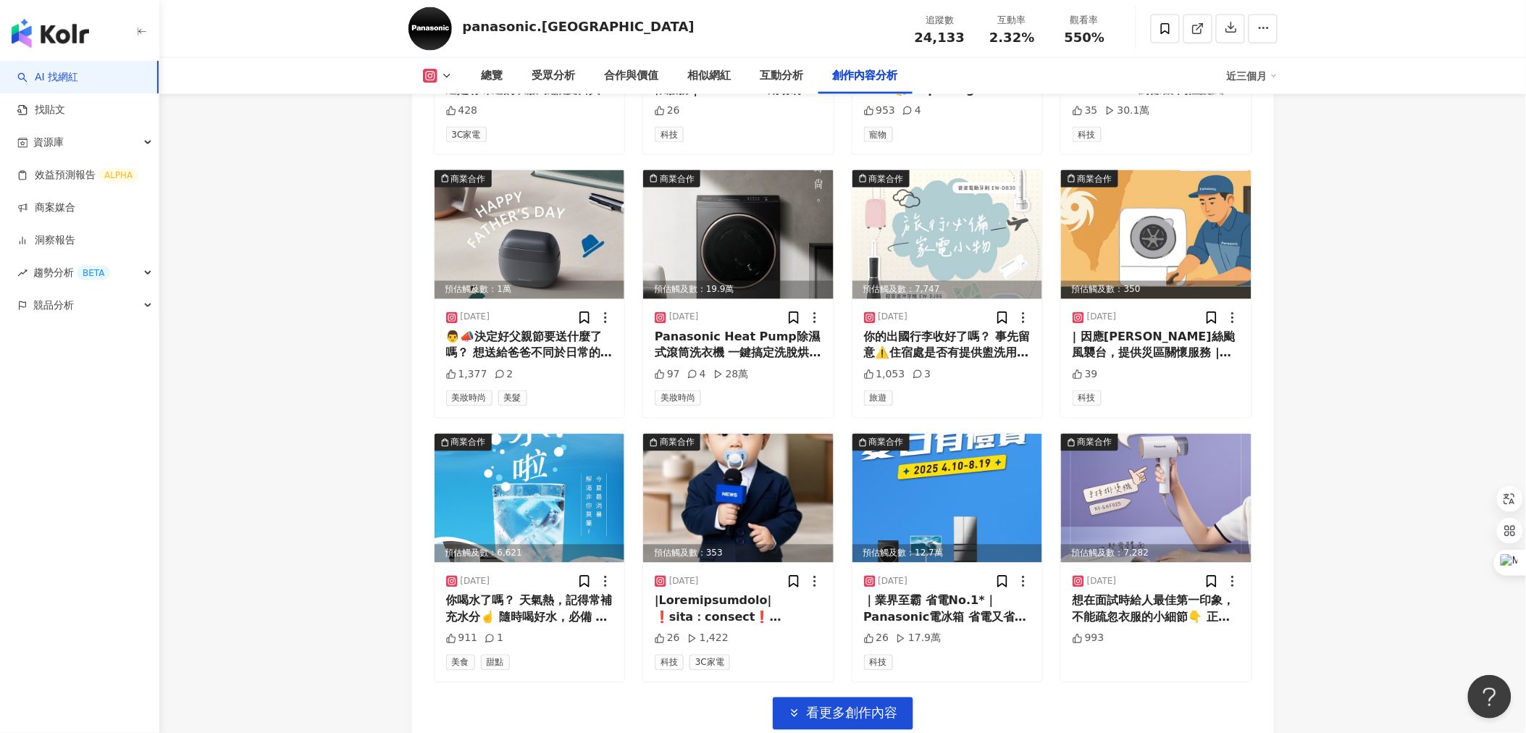
scroll to position [4749, 0]
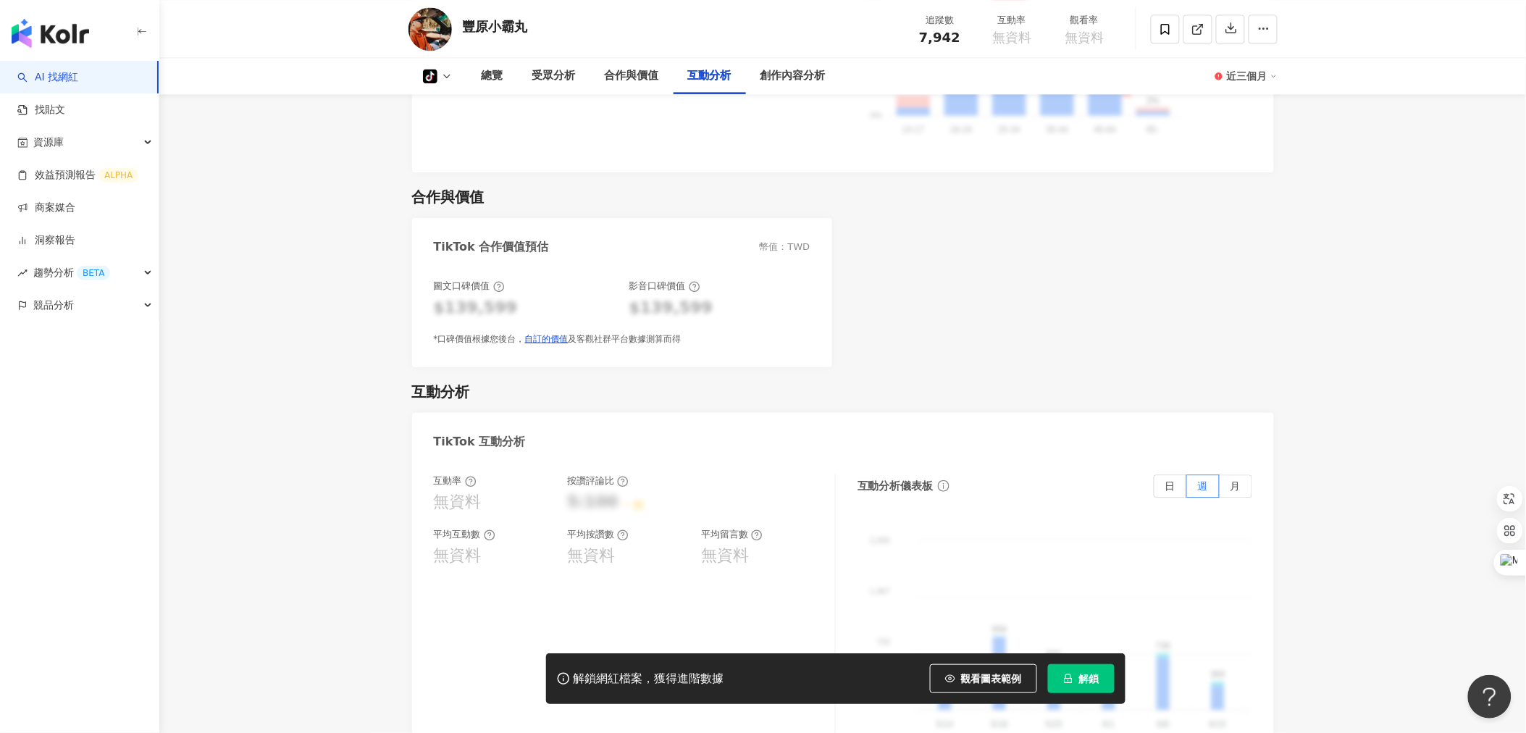
scroll to position [1449, 0]
